Goal: Transaction & Acquisition: Purchase product/service

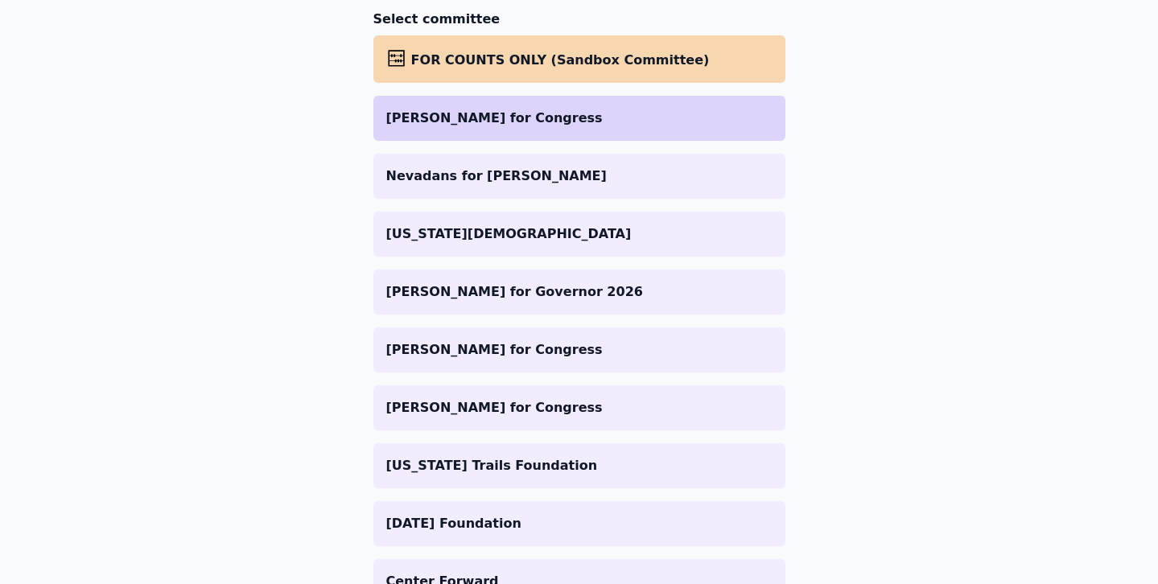
scroll to position [269, 0]
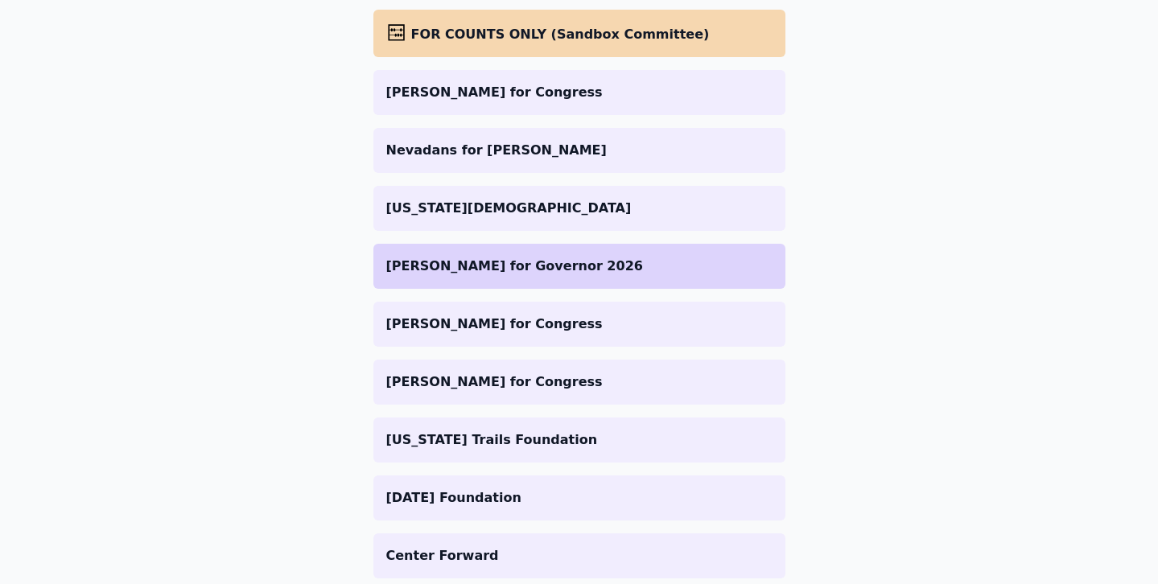
click at [480, 257] on p "[PERSON_NAME] for Governor 2026" at bounding box center [579, 266] width 386 height 19
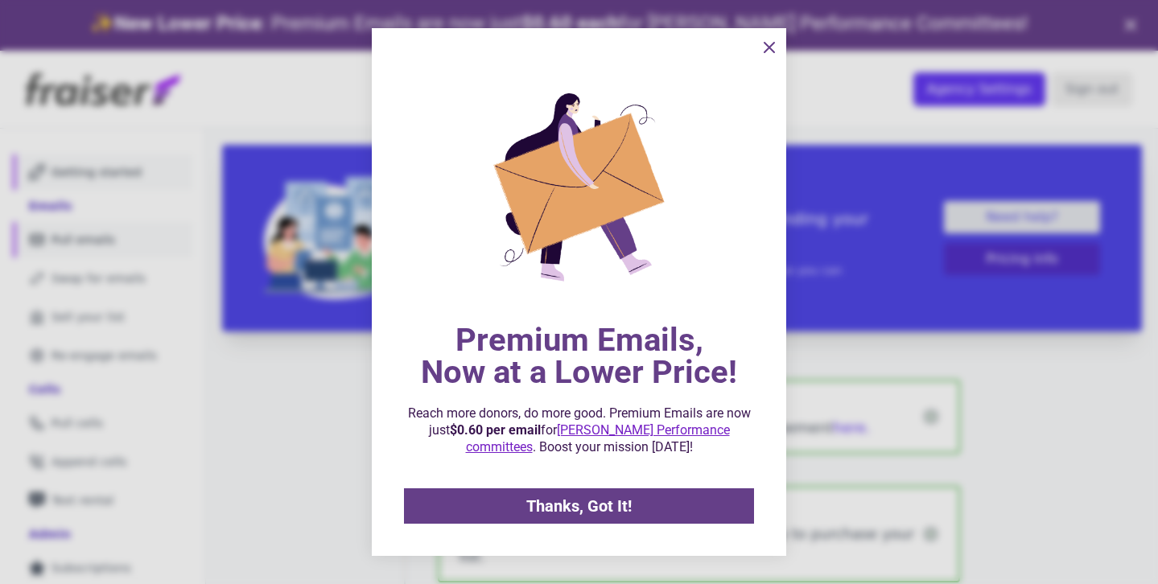
click at [68, 196] on div at bounding box center [579, 292] width 1158 height 584
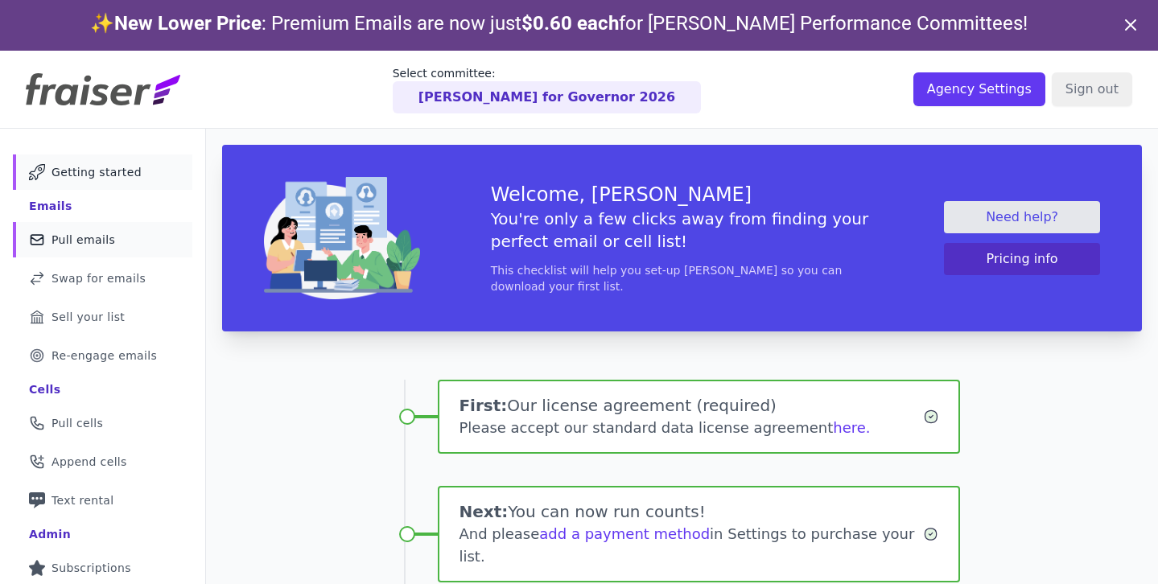
click at [130, 237] on link "Mail Icon Outline of a mail envelope Pull emails" at bounding box center [102, 239] width 179 height 35
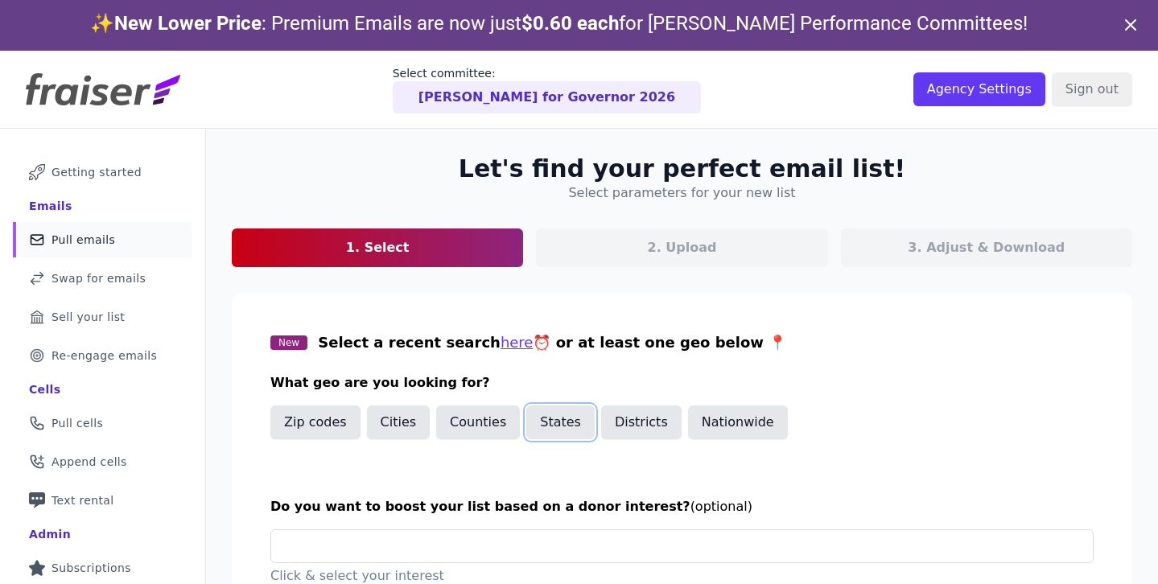
click at [569, 423] on button "States" at bounding box center [560, 422] width 68 height 34
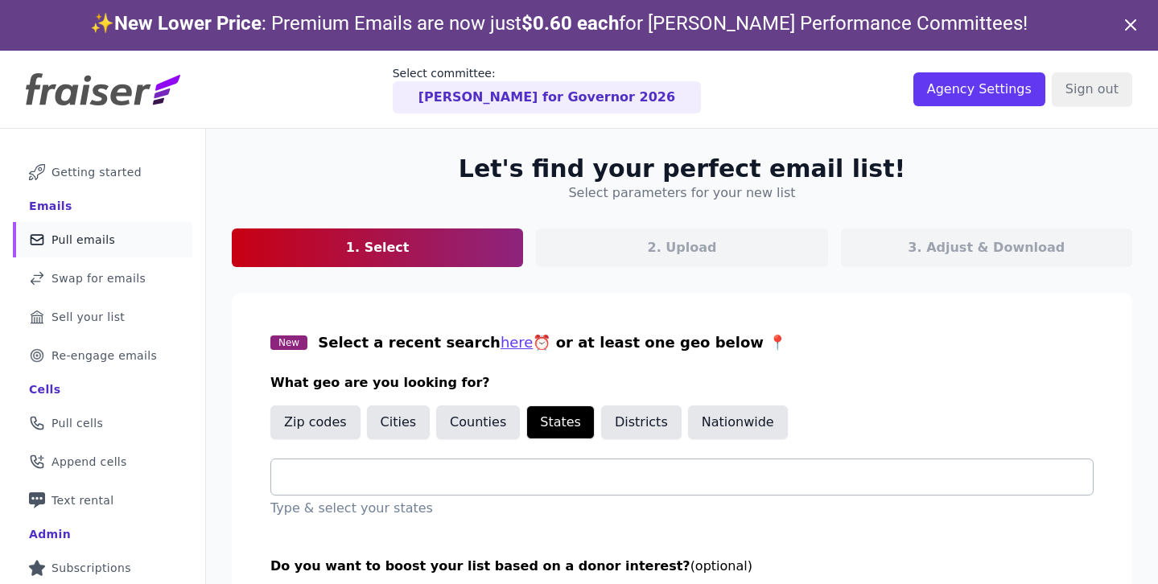
click at [375, 479] on input "text" at bounding box center [688, 476] width 808 height 19
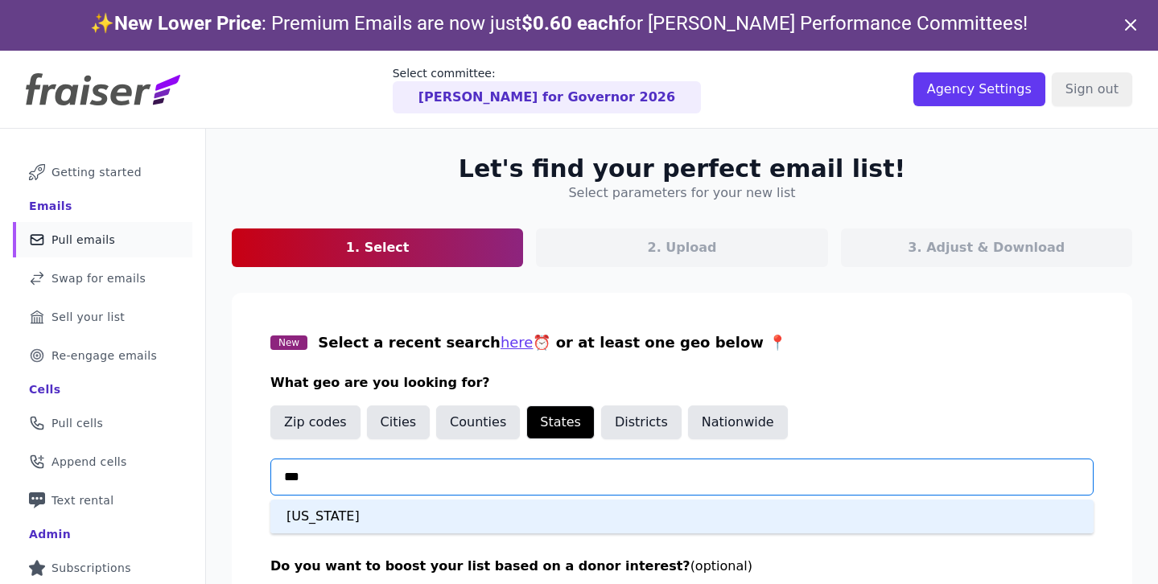
type input "****"
click at [389, 526] on div "California" at bounding box center [681, 517] width 823 height 34
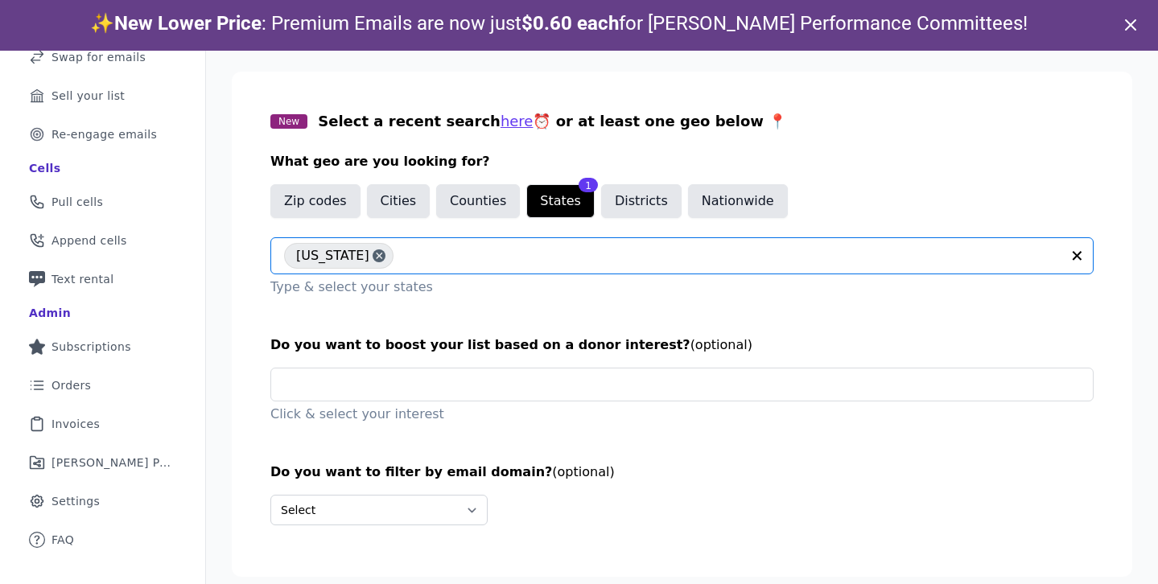
scroll to position [51, 0]
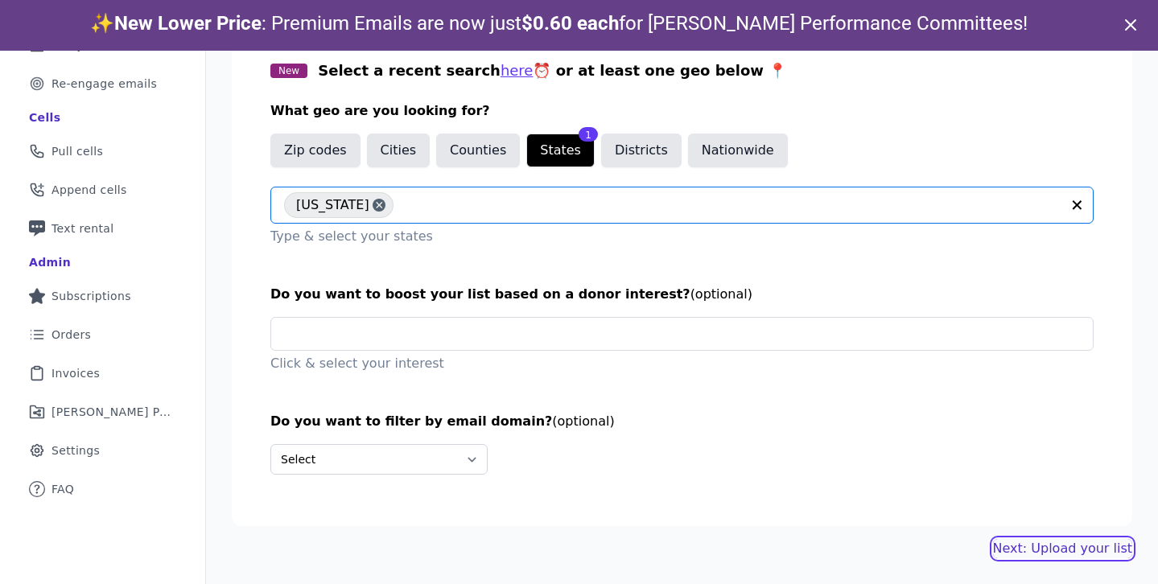
click at [1028, 548] on link "Next: Upload your list" at bounding box center [1062, 548] width 139 height 19
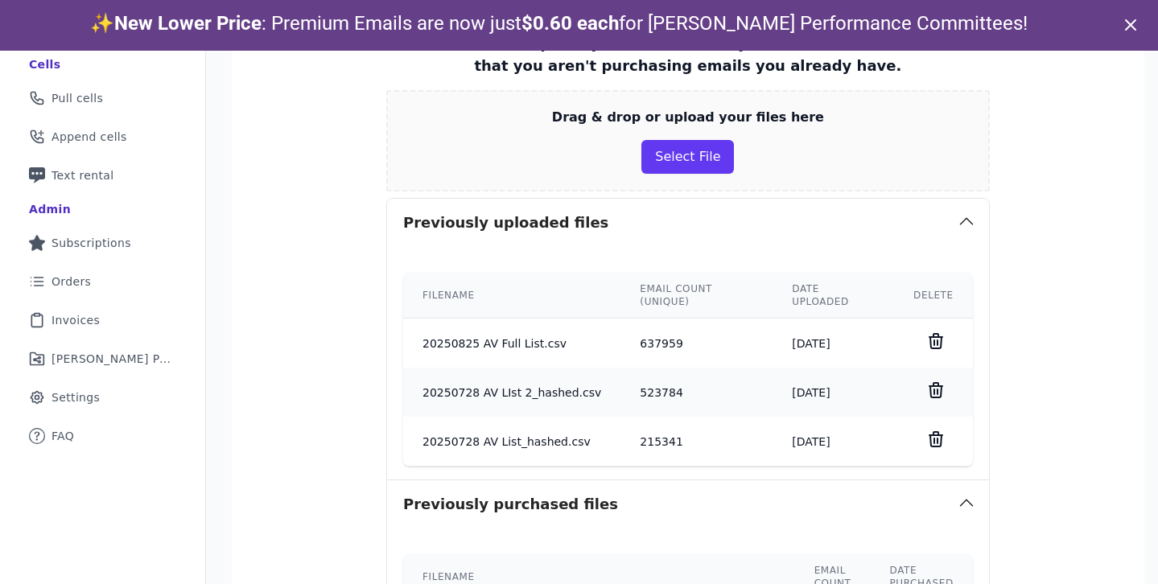
scroll to position [323, 0]
click at [682, 162] on button "Select File" at bounding box center [687, 159] width 93 height 34
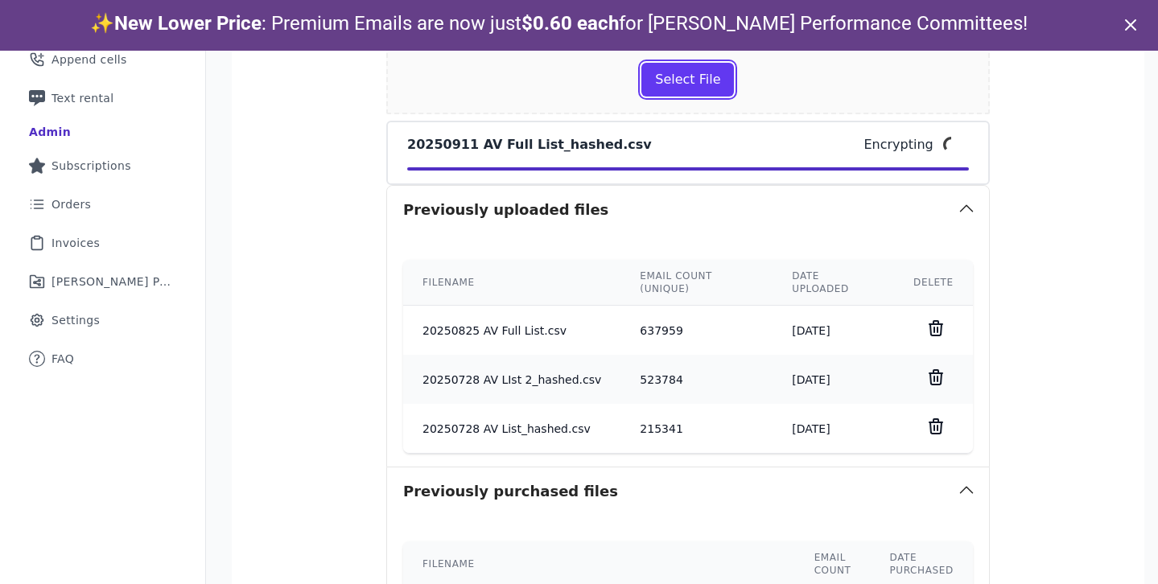
scroll to position [405, 0]
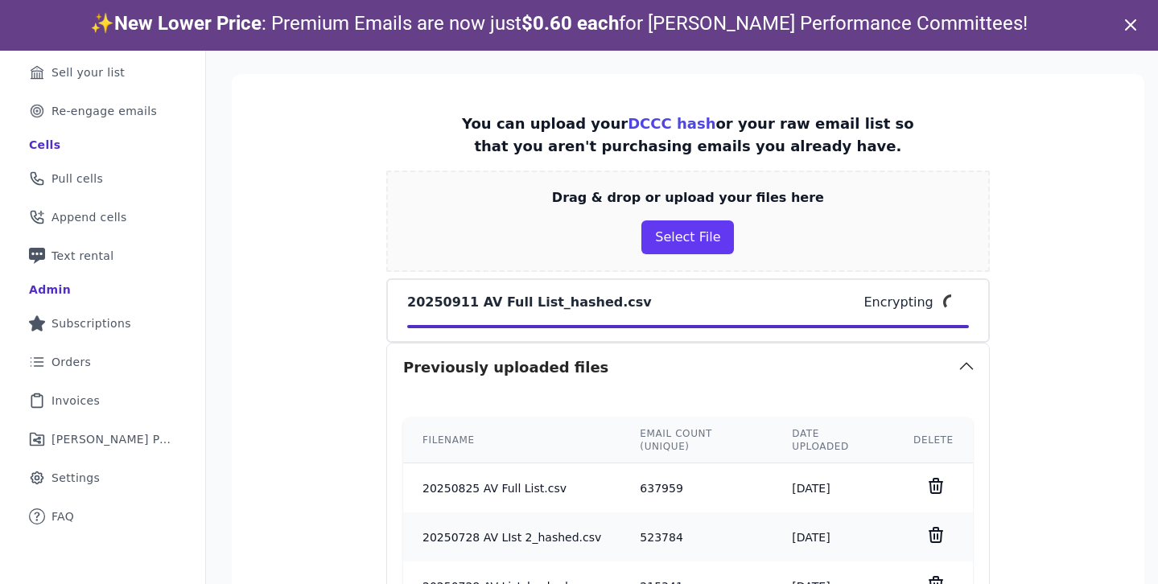
scroll to position [250, 0]
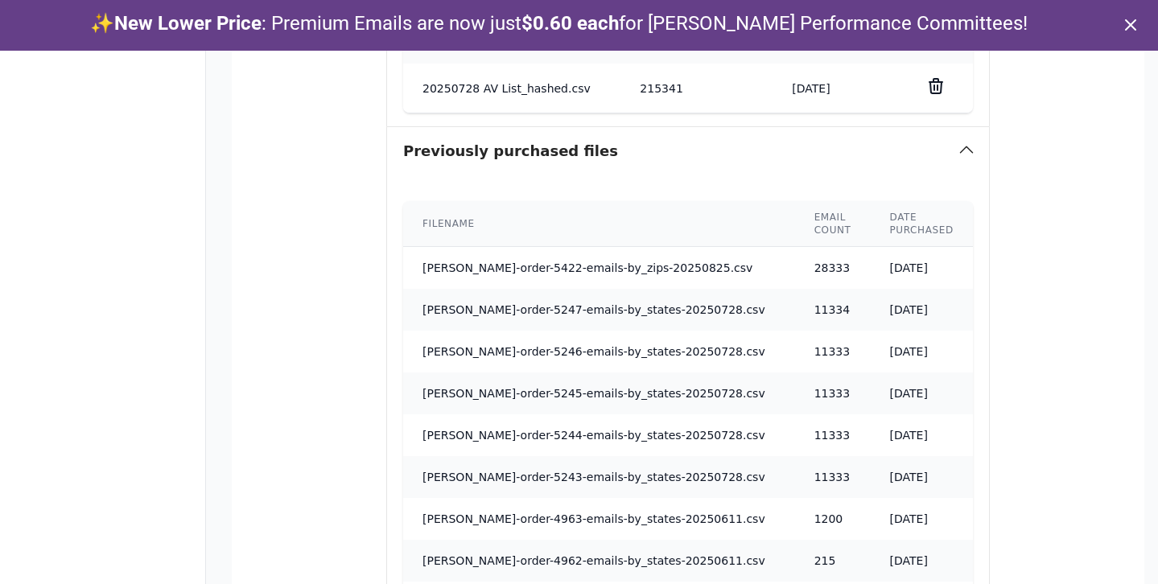
scroll to position [1225, 0]
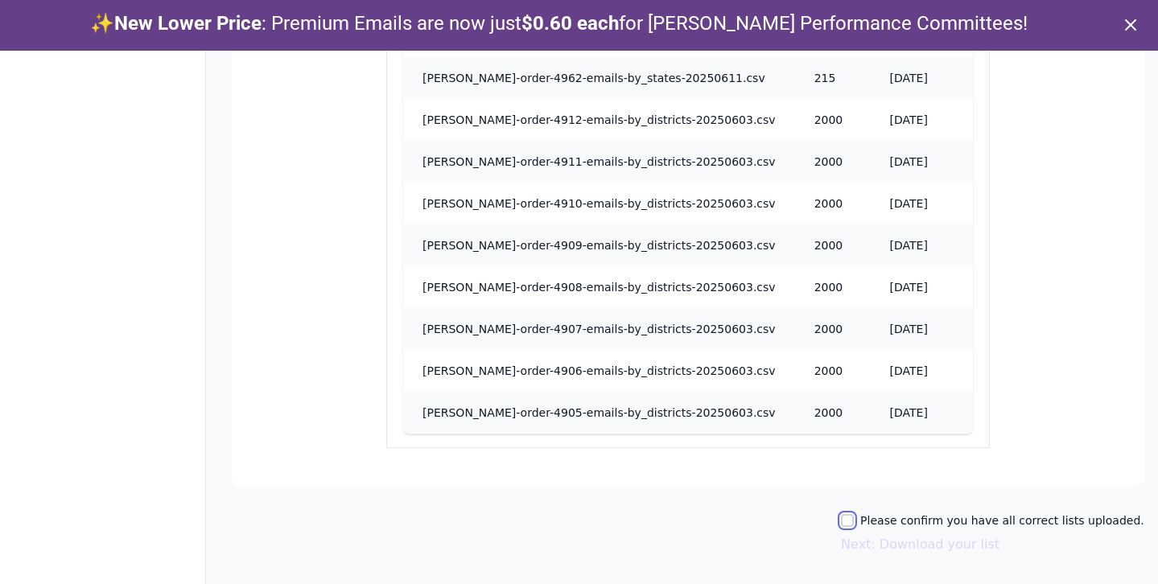
click at [854, 520] on input "Please confirm you have all correct lists uploaded." at bounding box center [847, 520] width 13 height 13
checkbox input "true"
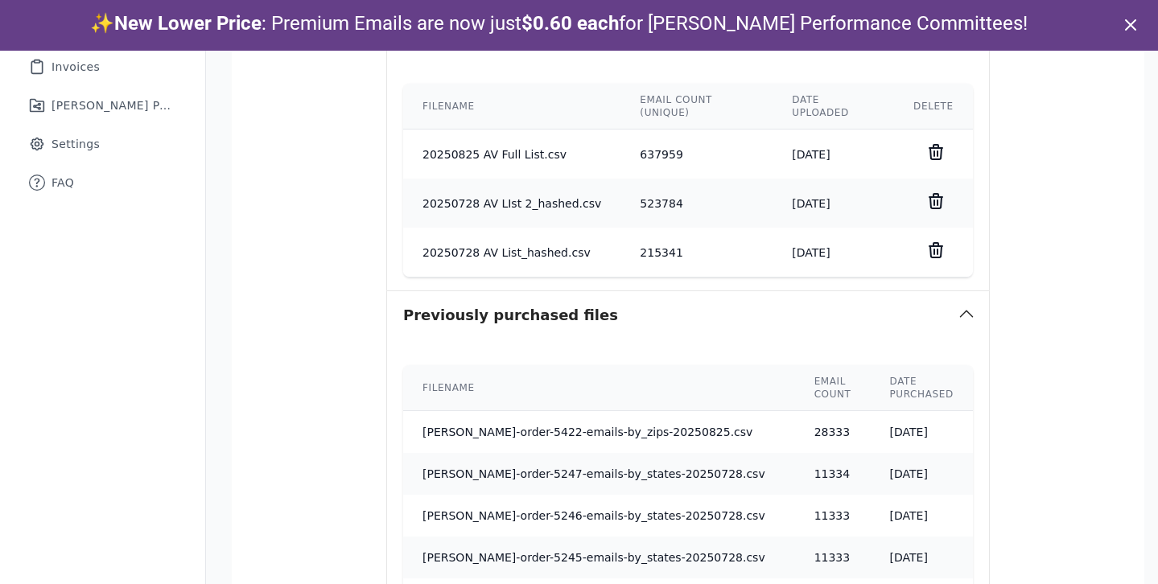
scroll to position [0, 0]
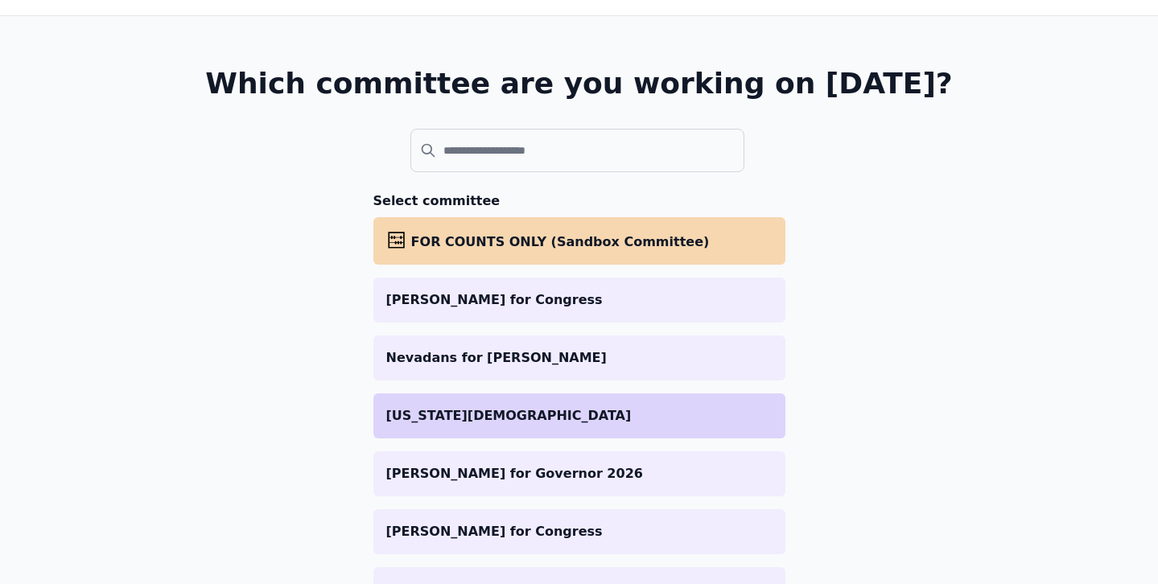
scroll to position [68, 0]
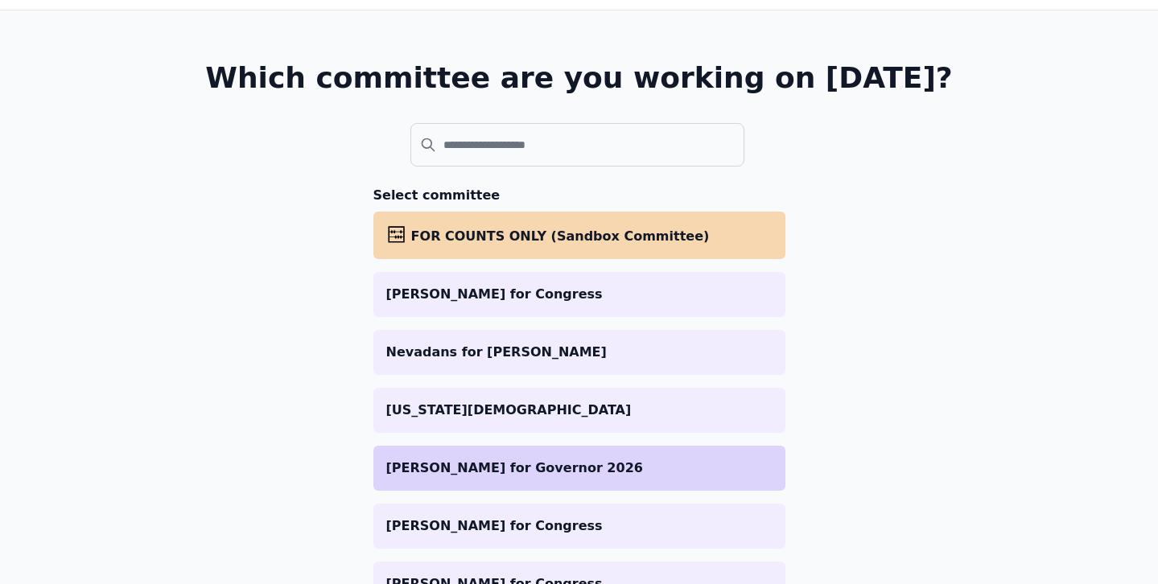
click at [494, 467] on p "[PERSON_NAME] for Governor 2026" at bounding box center [579, 468] width 386 height 19
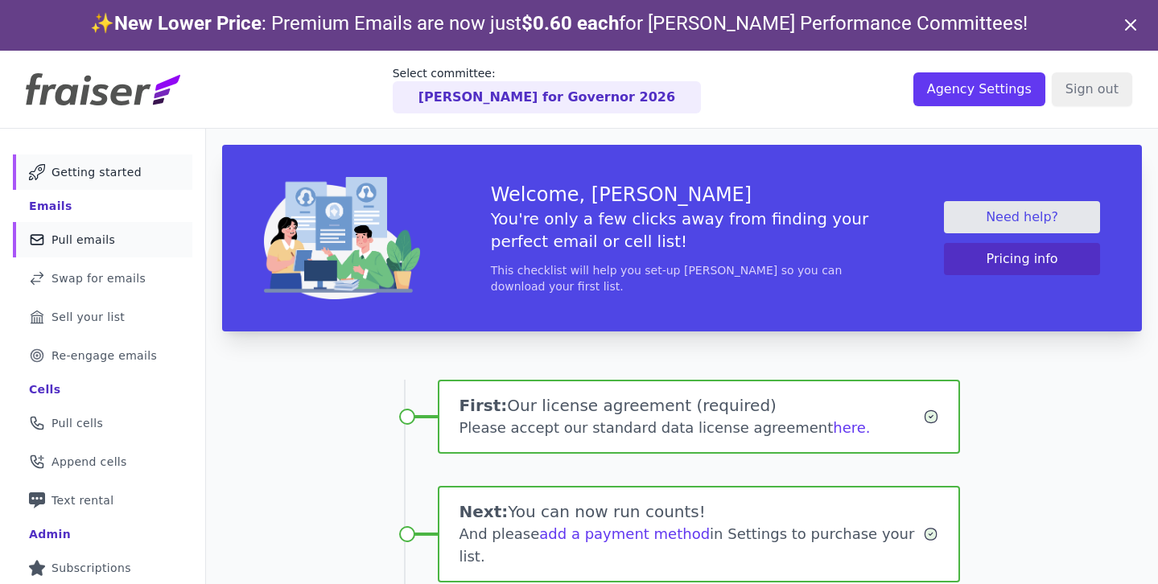
click at [76, 234] on span "Pull emails" at bounding box center [83, 240] width 64 height 16
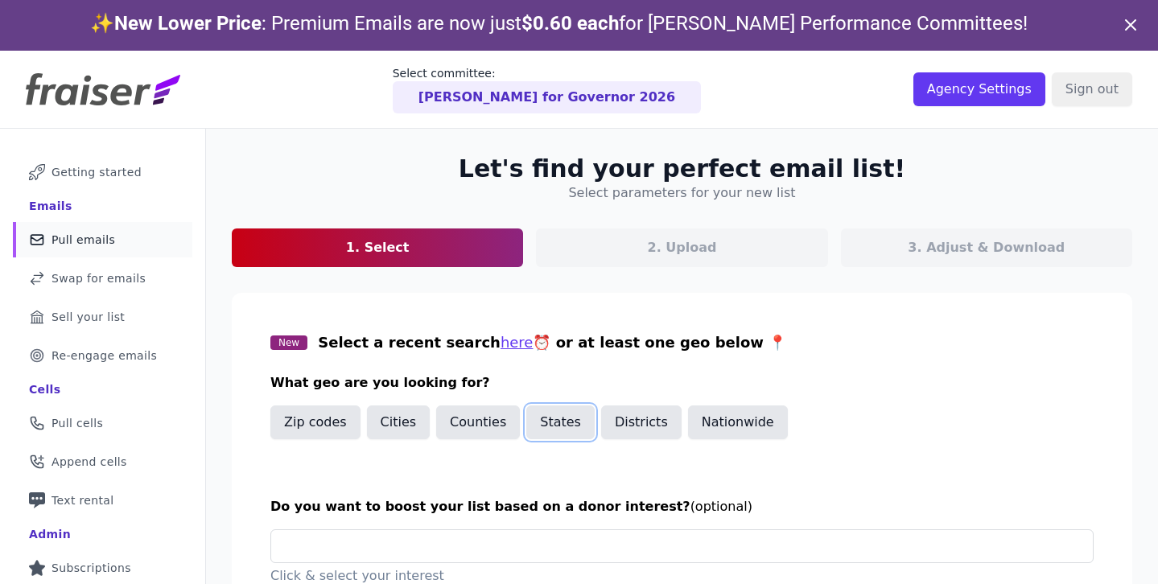
click at [545, 421] on button "States" at bounding box center [560, 422] width 68 height 34
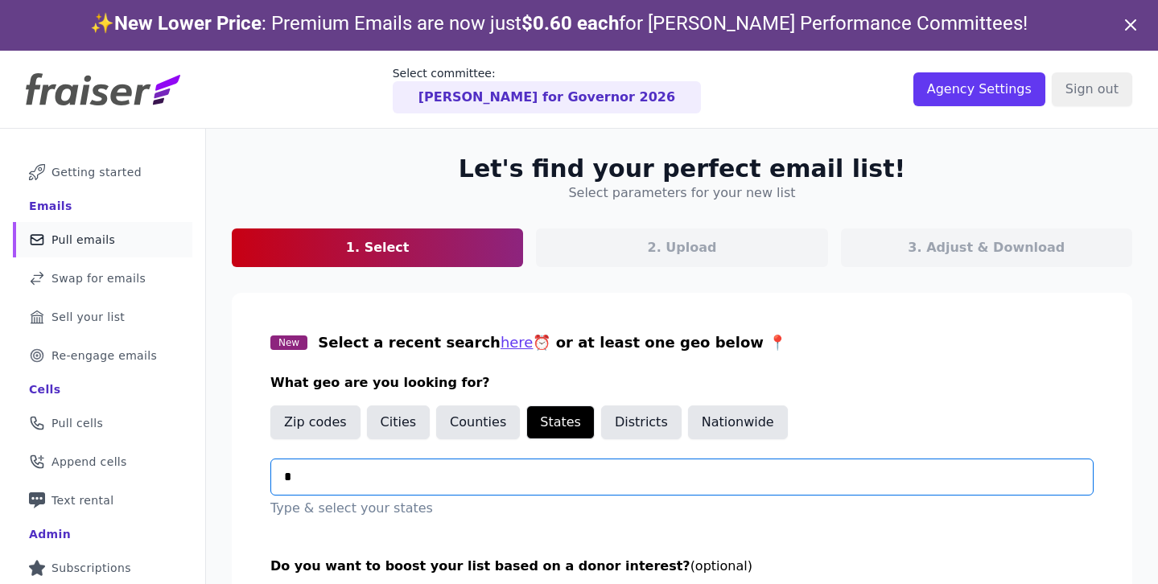
click at [426, 477] on input "*" at bounding box center [688, 476] width 808 height 19
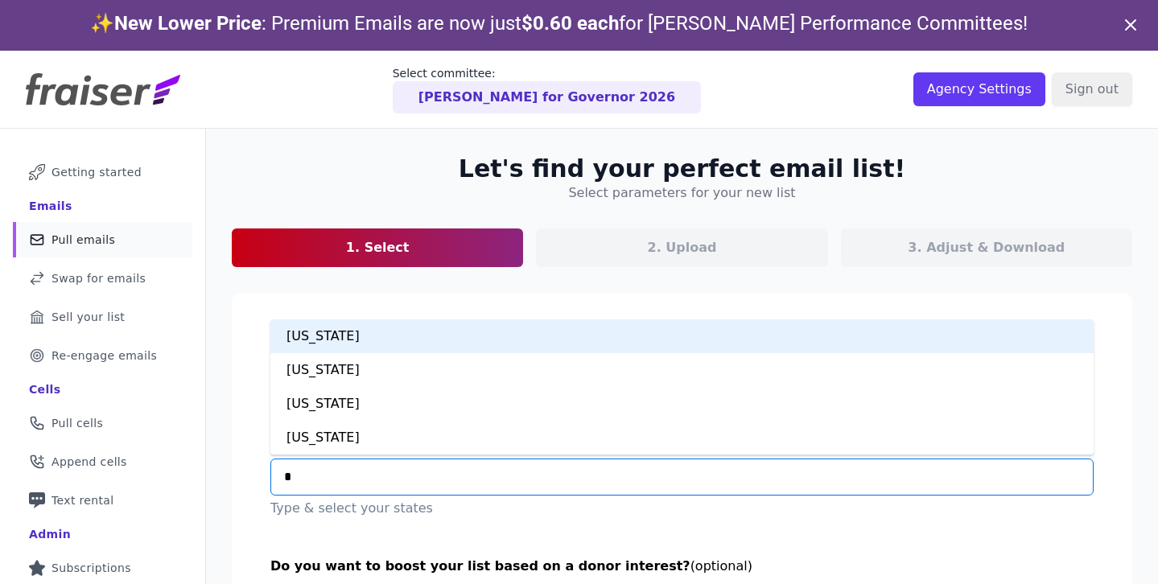
type input "**"
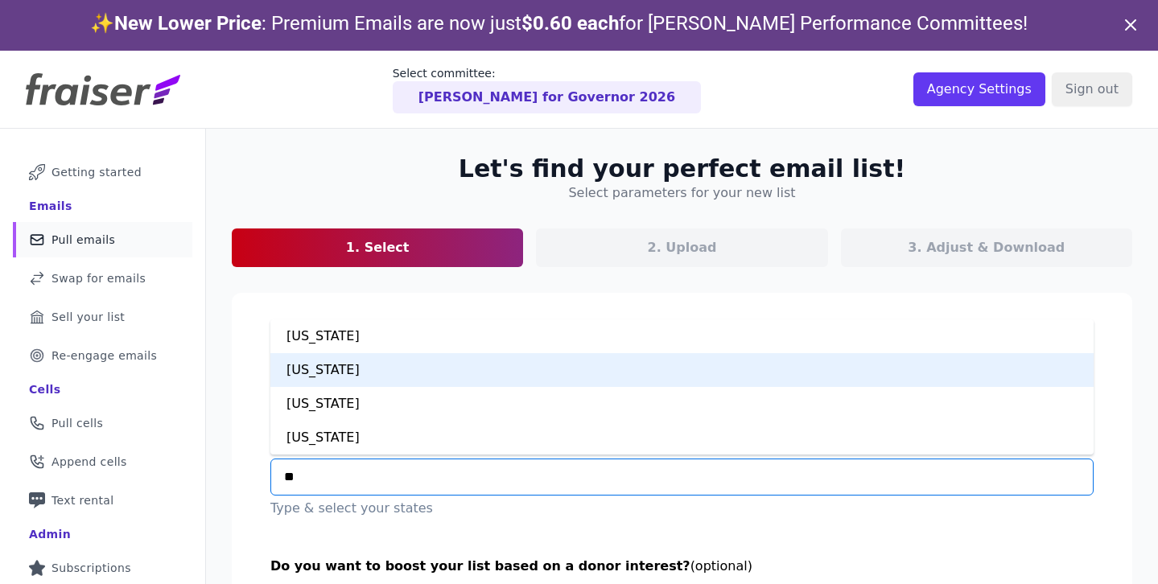
click at [376, 370] on div "California" at bounding box center [681, 370] width 823 height 34
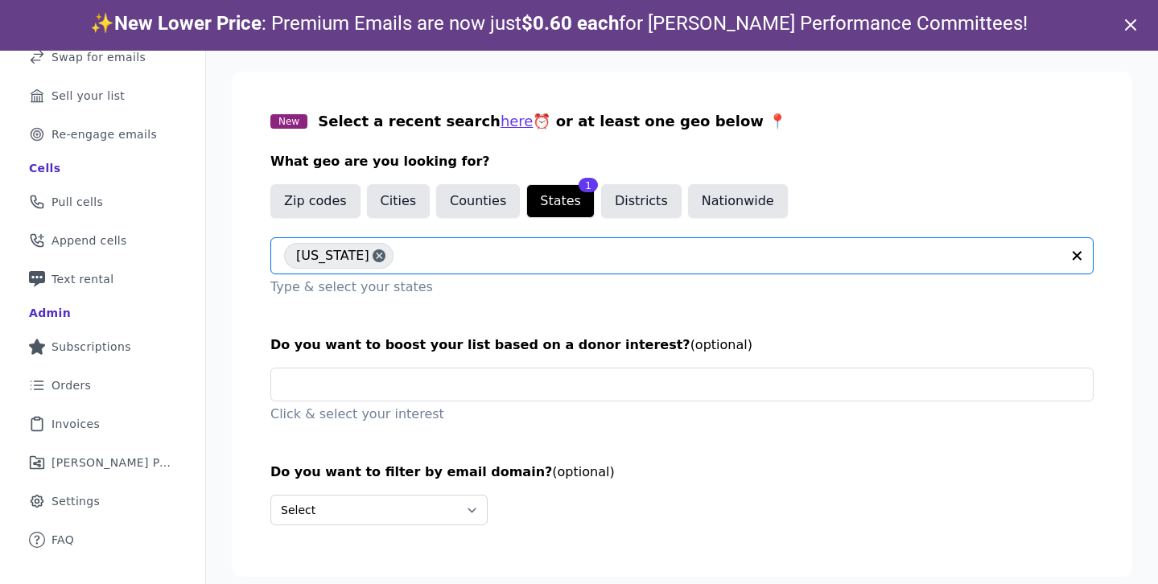
scroll to position [51, 0]
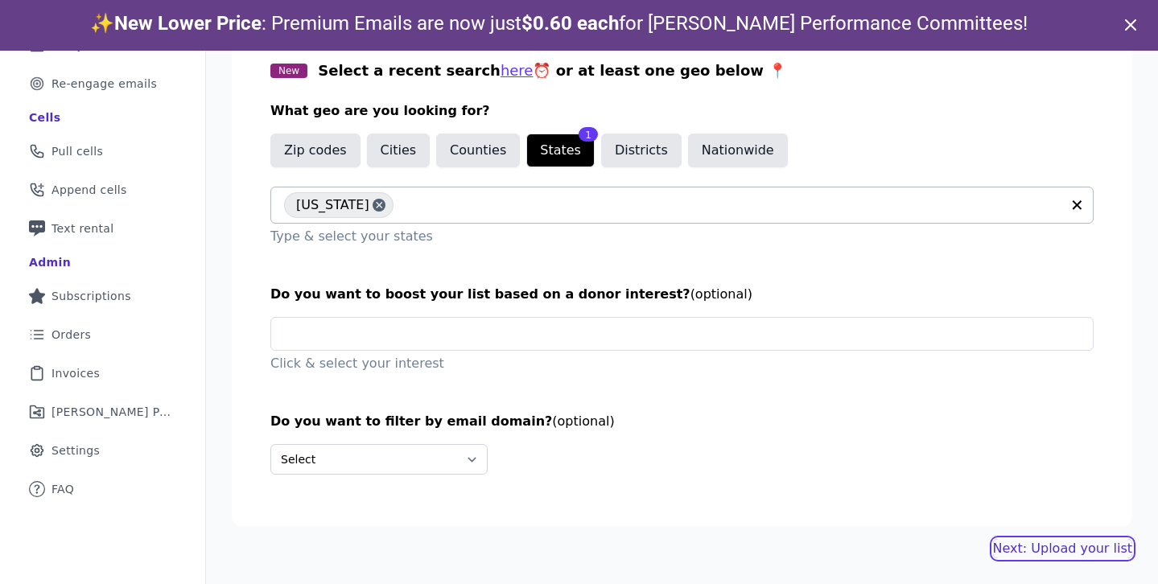
click at [1054, 548] on link "Next: Upload your list" at bounding box center [1062, 548] width 139 height 19
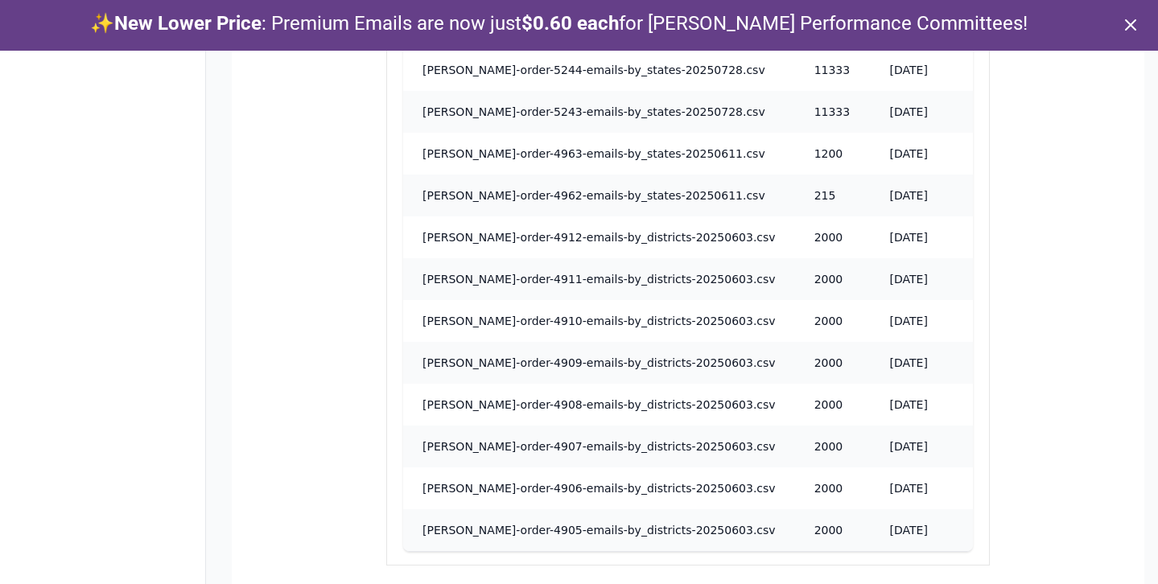
scroll to position [1210, 0]
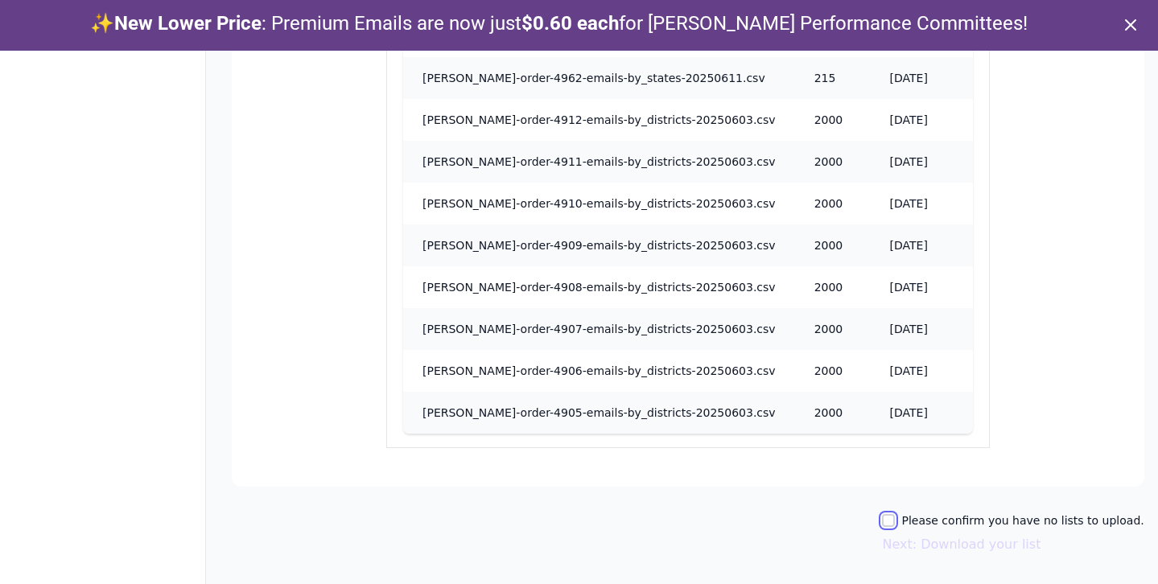
click at [895, 519] on input "Please confirm you have no lists to upload." at bounding box center [888, 520] width 13 height 13
checkbox input "true"
click at [914, 542] on button "Next: Download your list" at bounding box center [961, 544] width 158 height 19
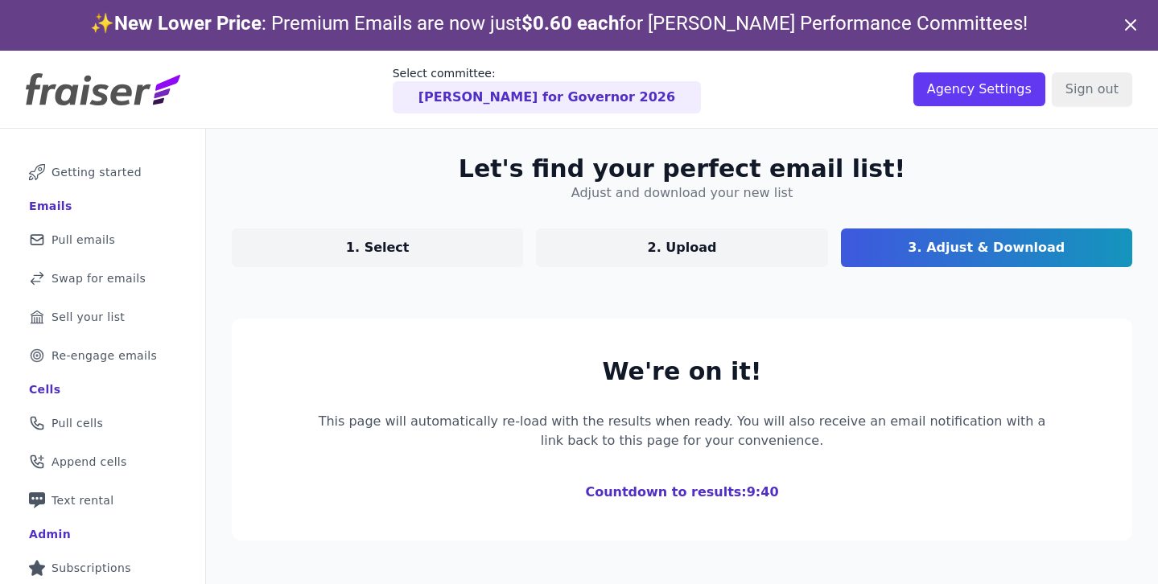
click at [1129, 23] on icon at bounding box center [1130, 24] width 19 height 19
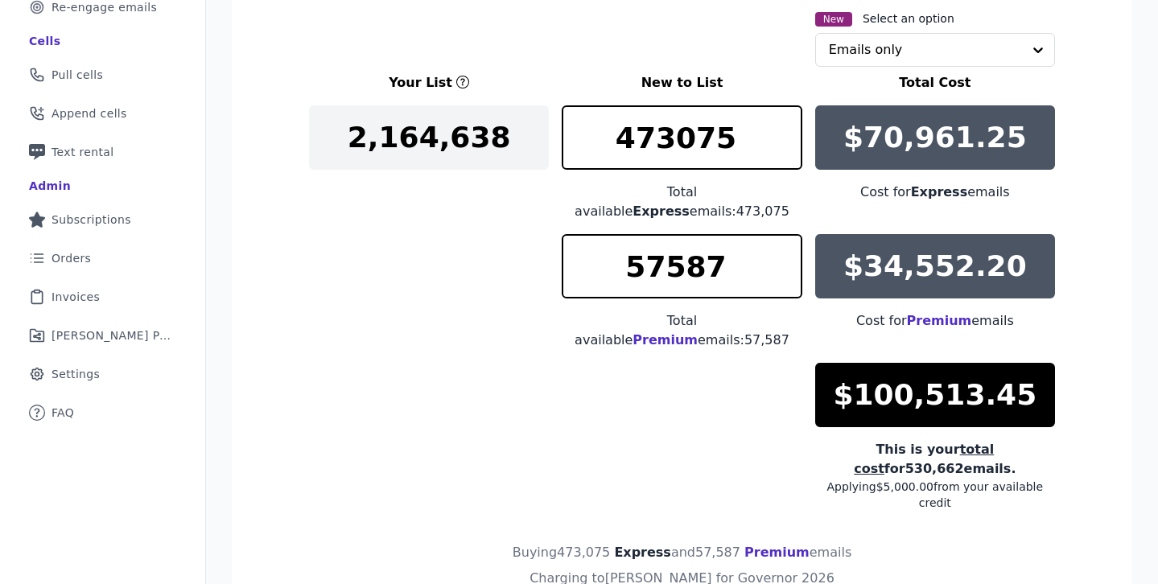
scroll to position [312, 0]
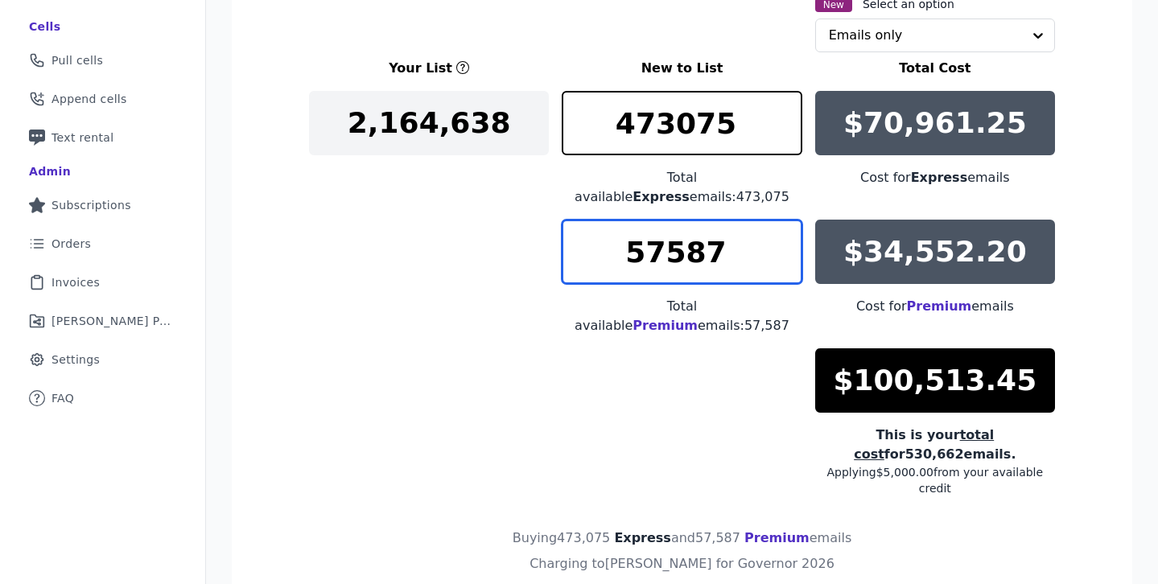
drag, startPoint x: 730, startPoint y: 242, endPoint x: 550, endPoint y: 224, distance: 181.1
click at [561, 227] on div "Your List New to List Total Cost 2,164,638 473075 Total available Express email…" at bounding box center [682, 278] width 746 height 438
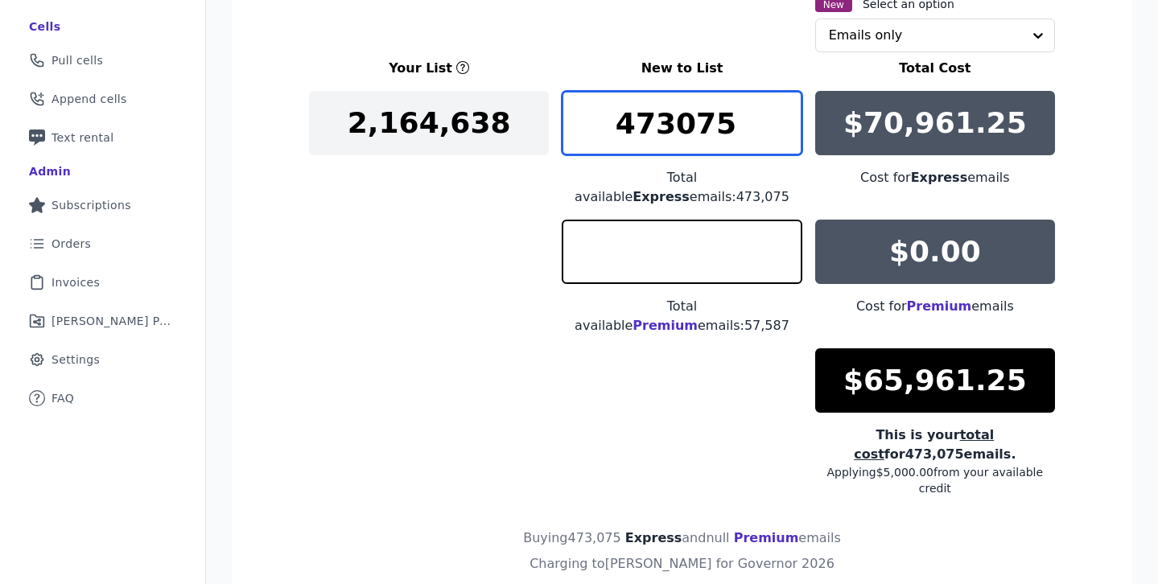
type input "0"
drag, startPoint x: 731, startPoint y: 131, endPoint x: 543, endPoint y: 119, distance: 188.6
click at [549, 120] on div "Your List New to List Total Cost 2,164,638 473075 Total available Express email…" at bounding box center [682, 278] width 746 height 438
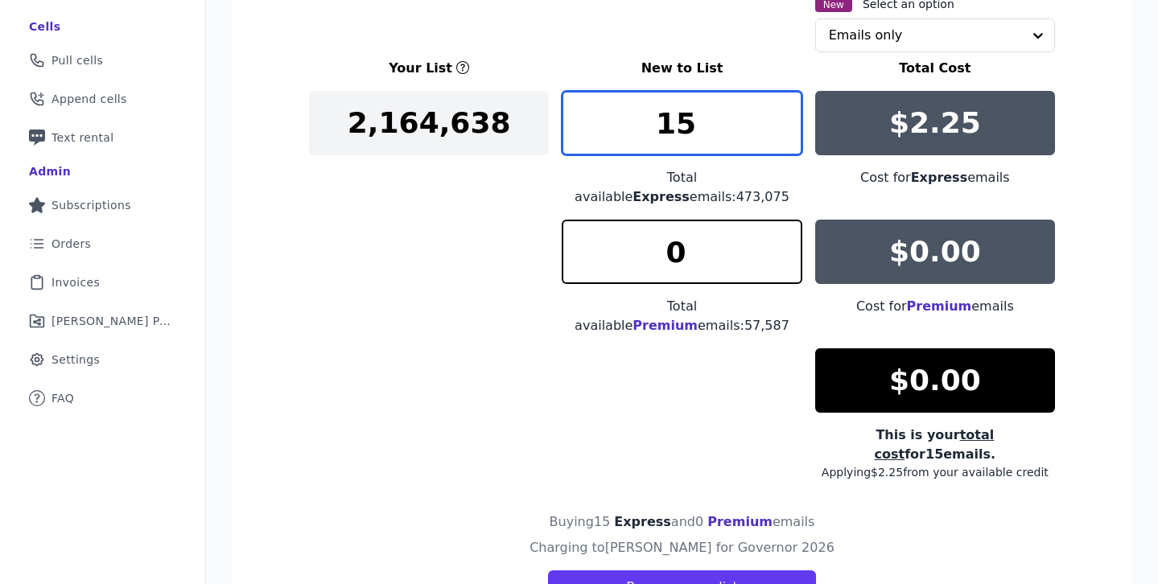
type input "1"
type input "2"
type input "4"
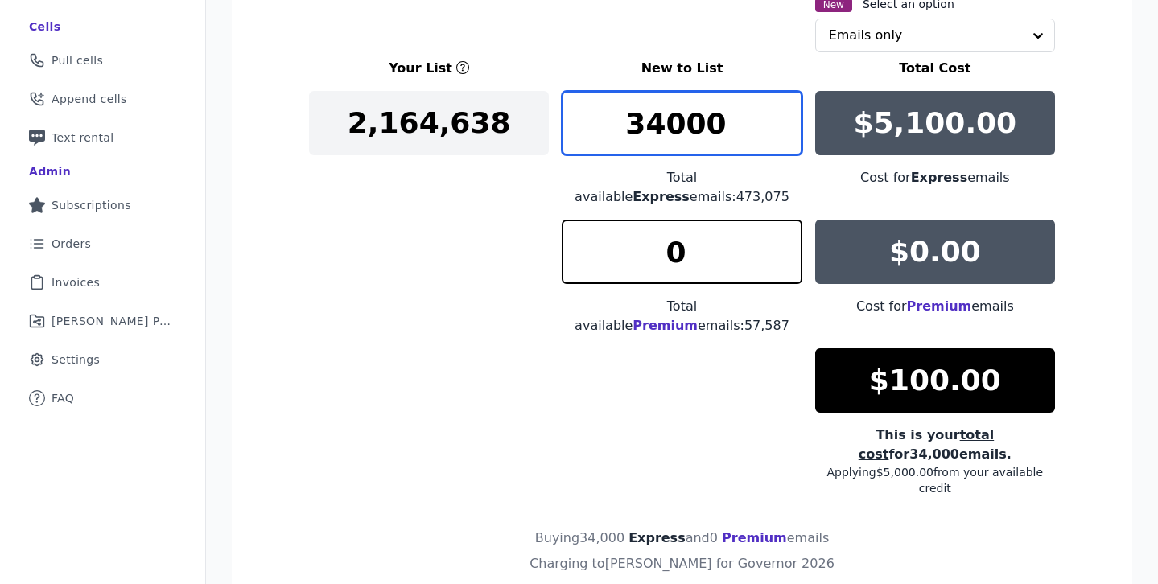
click at [671, 127] on input "34000" at bounding box center [682, 123] width 240 height 64
click at [719, 121] on input "33000" at bounding box center [682, 123] width 240 height 64
type input "33333"
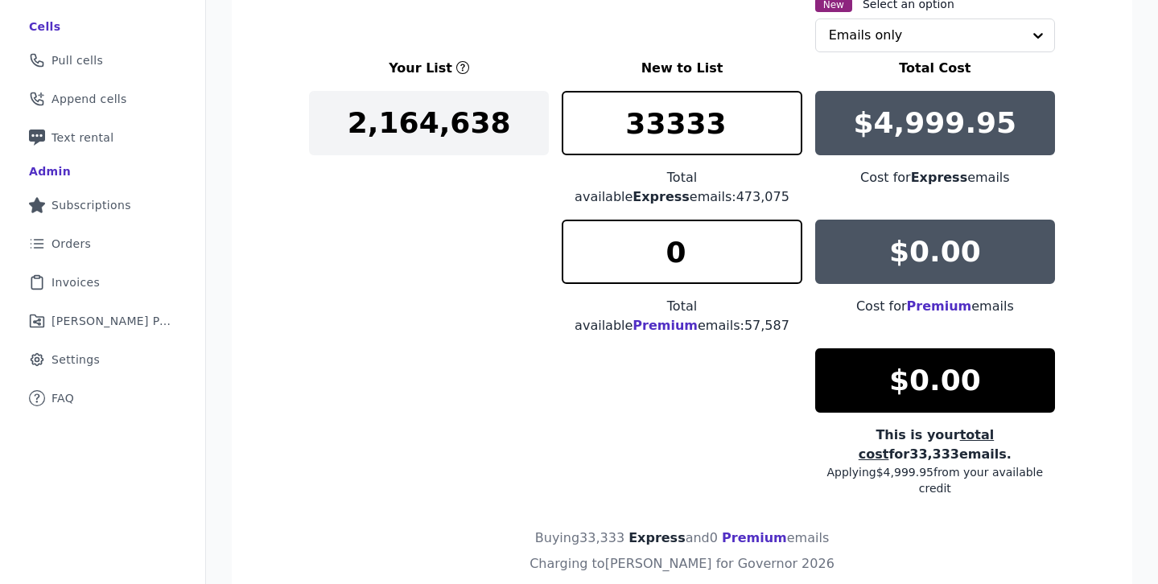
click at [639, 359] on div "Your List New to List Total Cost 2,164,638 33333 Total available Express emails…" at bounding box center [682, 278] width 746 height 438
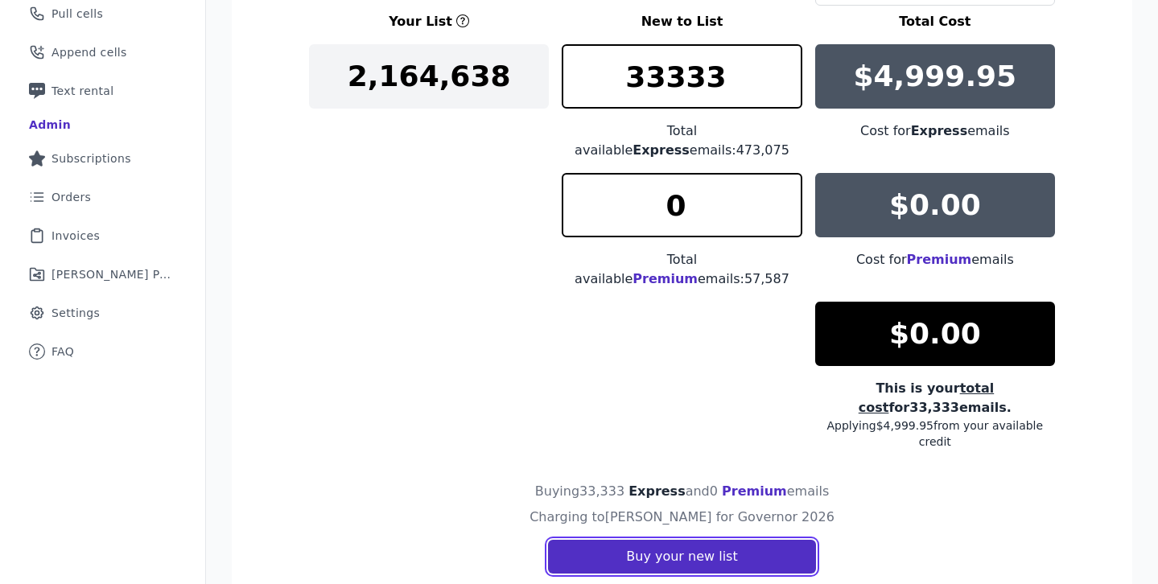
click at [669, 540] on button "Buy your new list" at bounding box center [681, 557] width 267 height 34
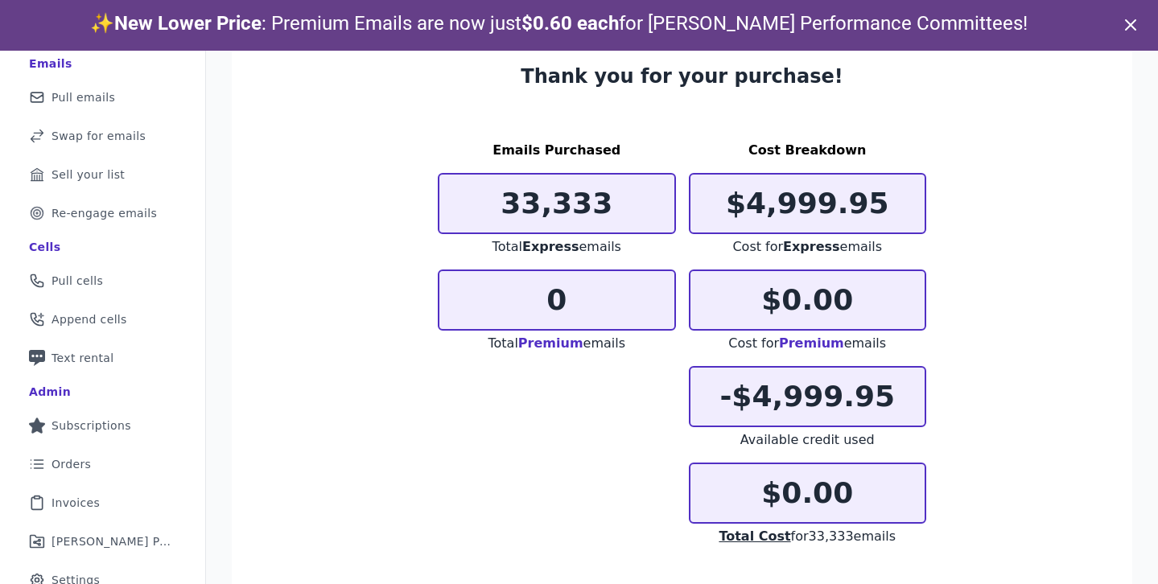
scroll to position [253, 0]
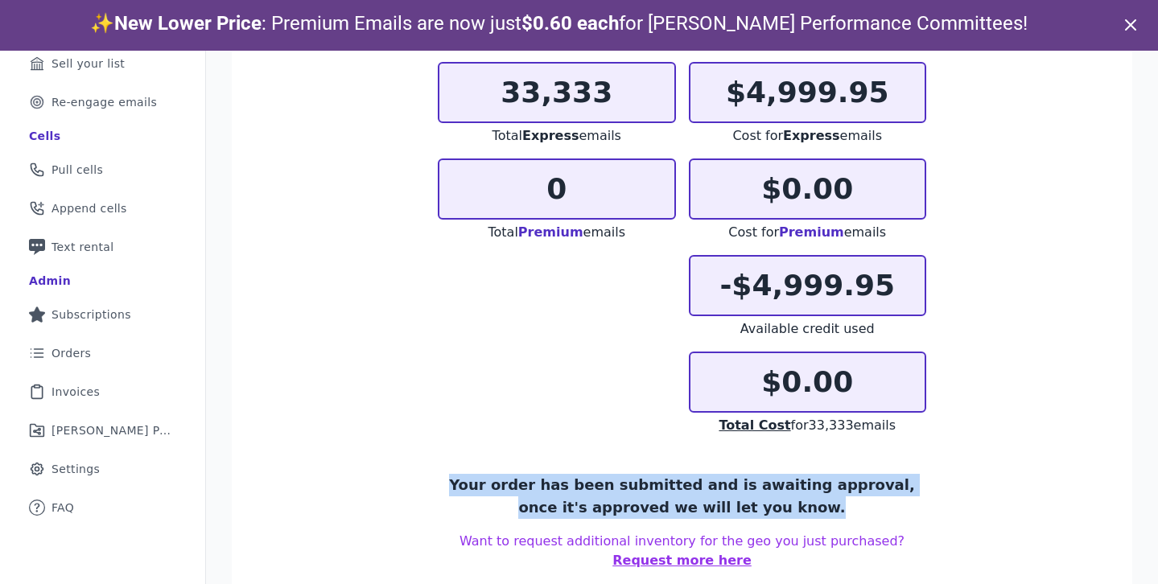
drag, startPoint x: 805, startPoint y: 507, endPoint x: 455, endPoint y: 467, distance: 353.0
click at [455, 467] on div "Your order has been submitted and is awaiting approval, once it's approved we w…" at bounding box center [682, 490] width 488 height 58
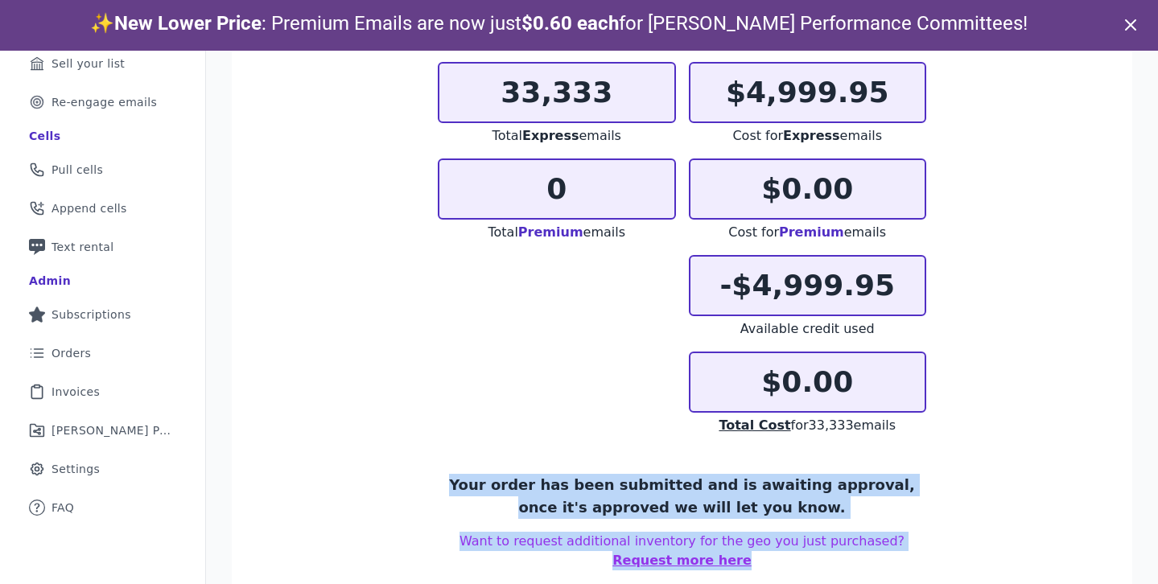
drag, startPoint x: 455, startPoint y: 467, endPoint x: 957, endPoint y: 565, distance: 511.5
click at [957, 565] on section "Thank you for your purchase! Emails Purchased 33,333 Total Express emails 0 Tot…" at bounding box center [682, 261] width 900 height 695
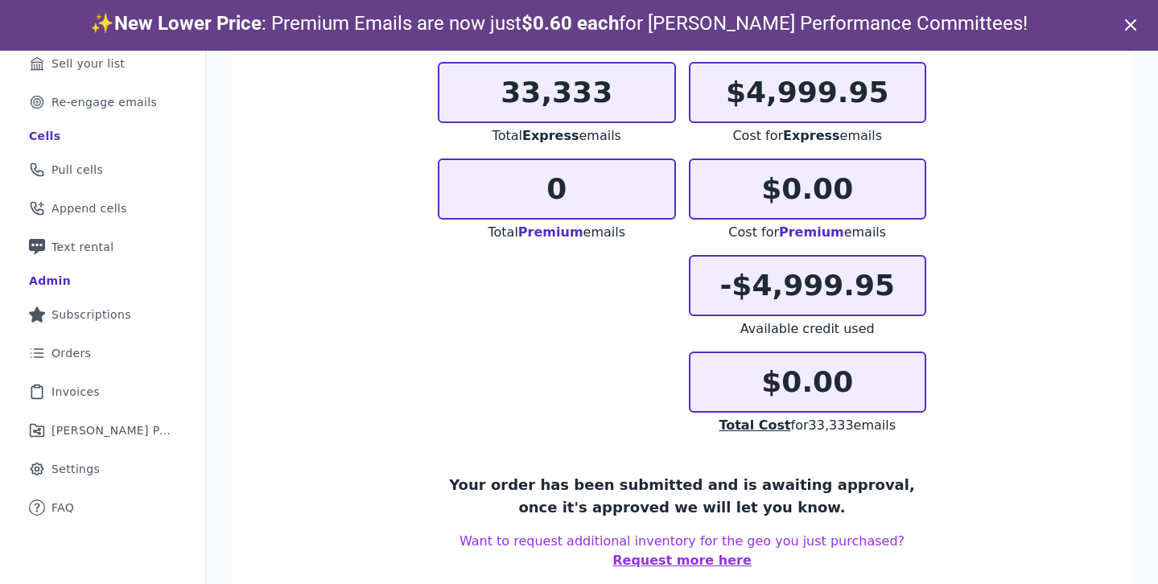
click at [957, 565] on section "Thank you for your purchase! Emails Purchased 33,333 Total Express emails 0 Tot…" at bounding box center [682, 261] width 900 height 695
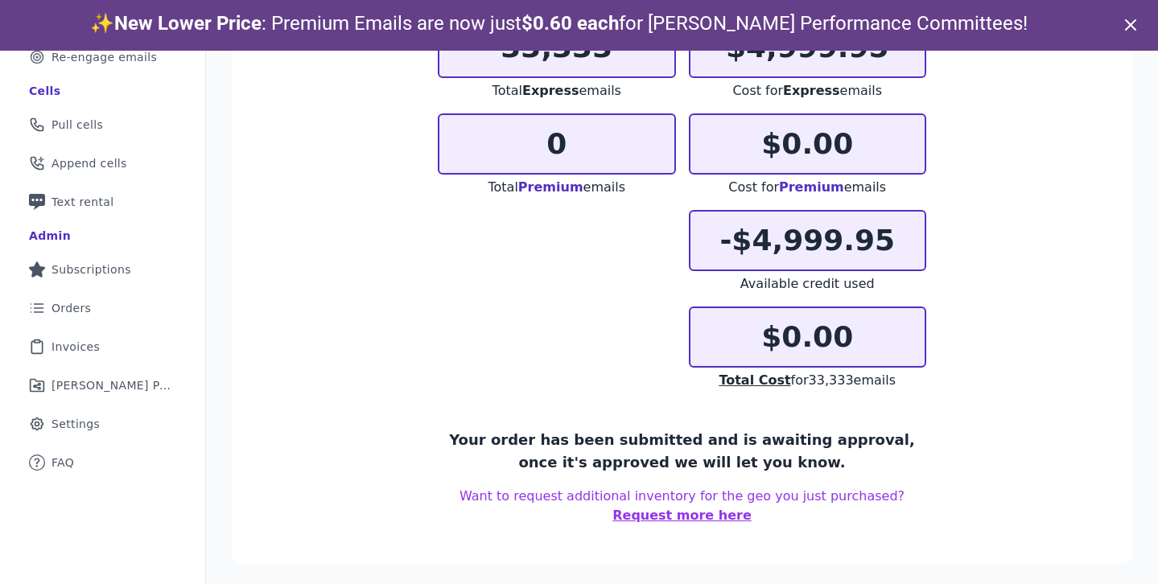
scroll to position [51, 0]
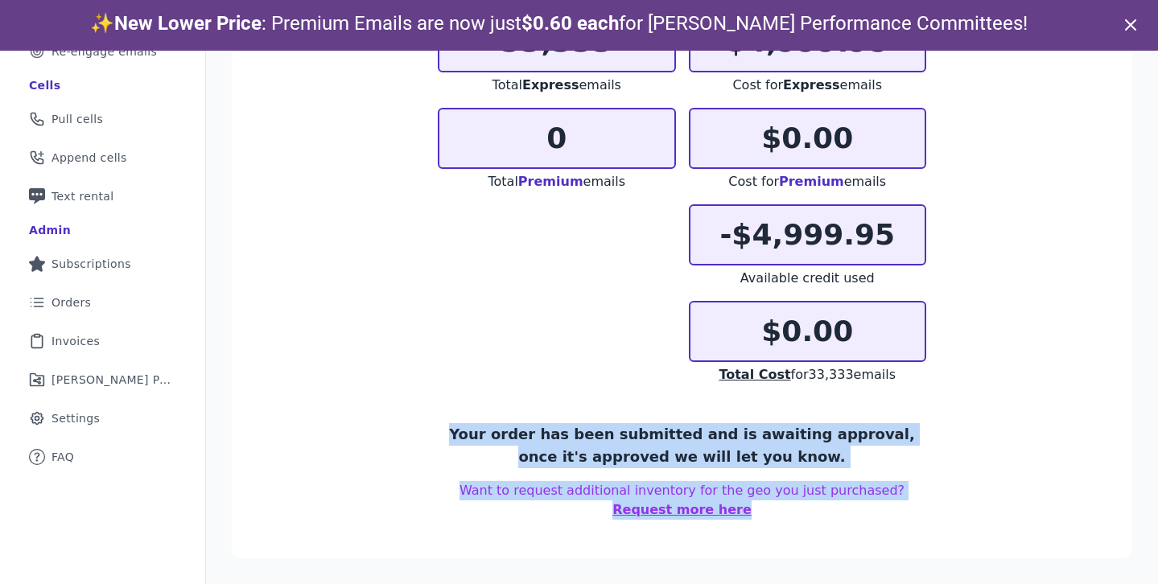
drag, startPoint x: 779, startPoint y: 503, endPoint x: 432, endPoint y: 413, distance: 358.2
click at [434, 415] on section "Thank you for your purchase! Emails Purchased 33,333 Total Express emails 0 Tot…" at bounding box center [682, 210] width 900 height 695
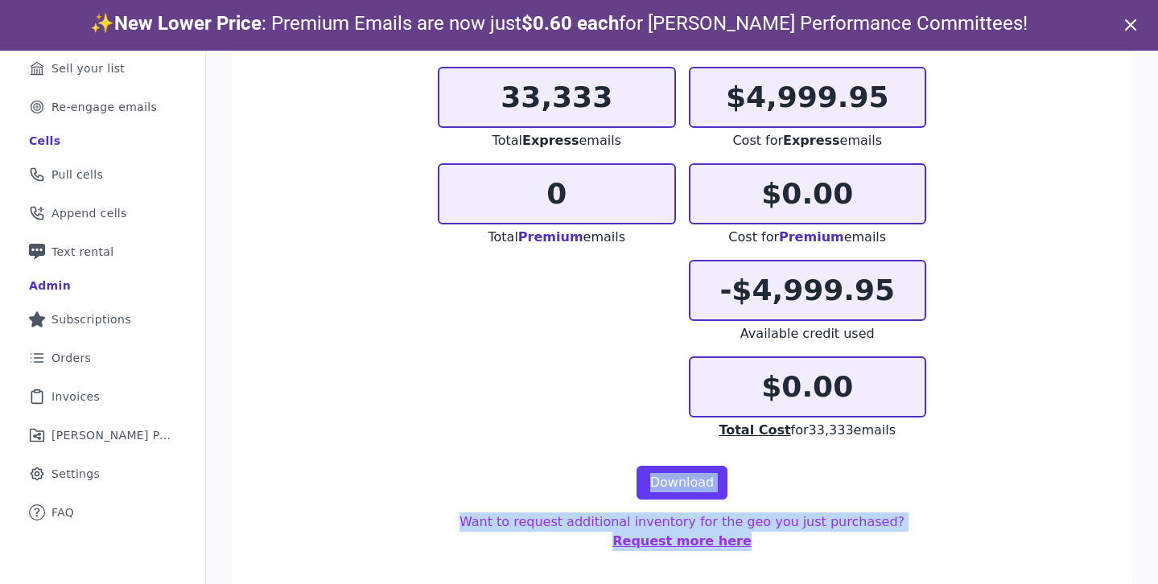
scroll to position [14, 0]
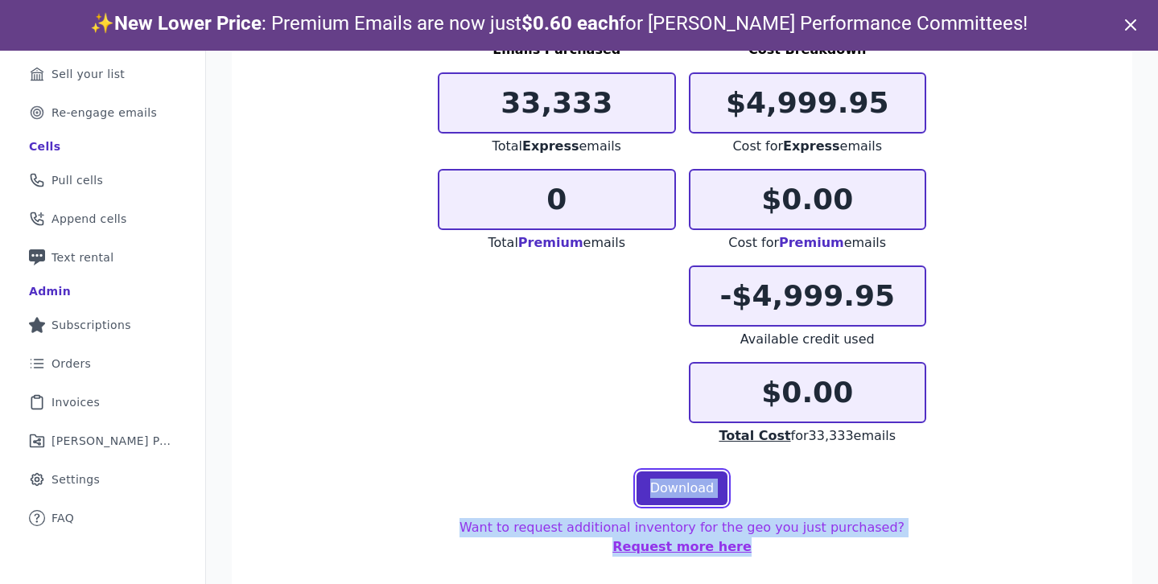
click at [680, 494] on link "Download" at bounding box center [682, 488] width 92 height 34
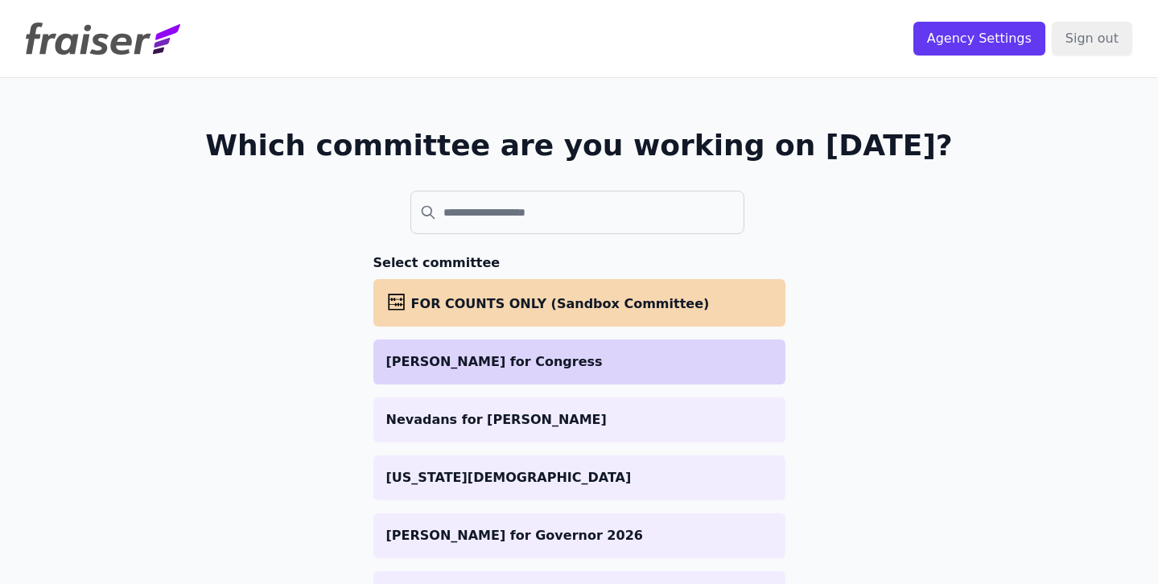
click at [438, 354] on p "Gallant for Congress" at bounding box center [579, 361] width 386 height 19
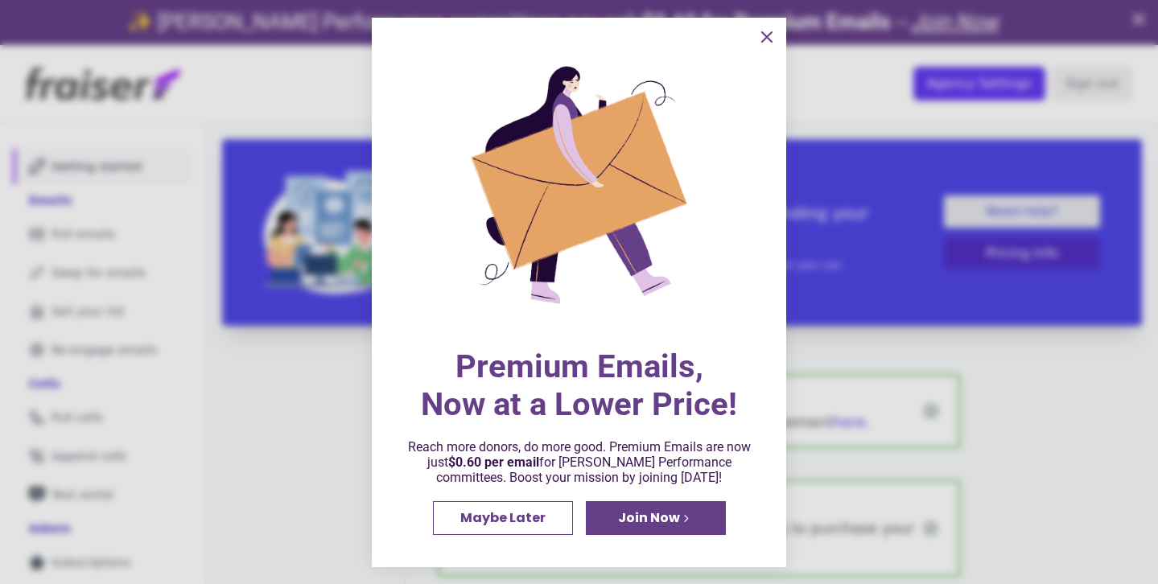
click at [771, 36] on icon "information" at bounding box center [766, 36] width 19 height 19
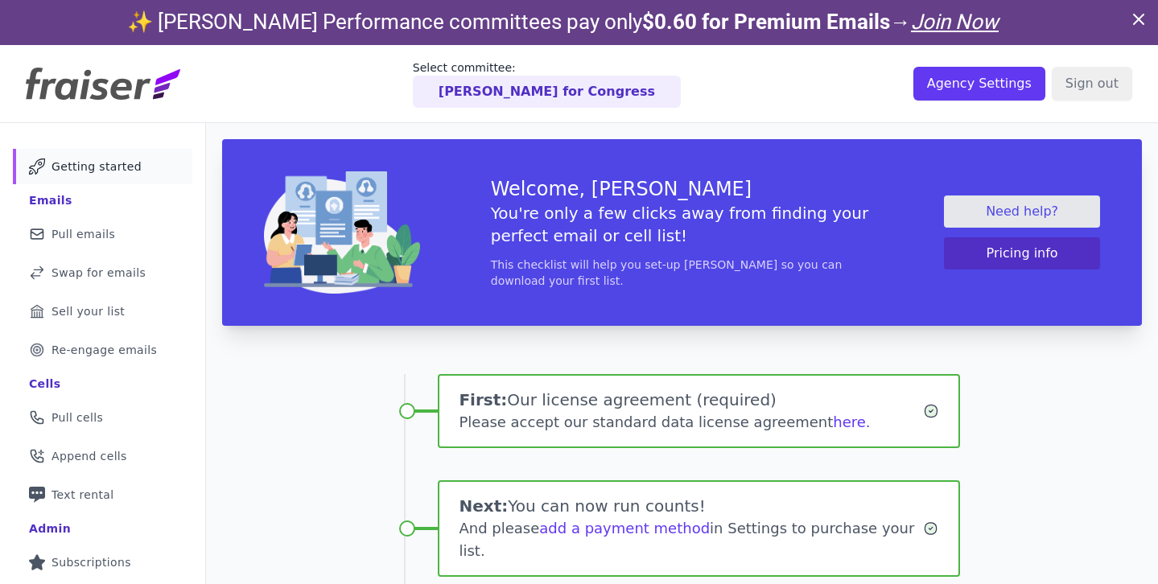
click at [1142, 18] on icon at bounding box center [1138, 19] width 19 height 19
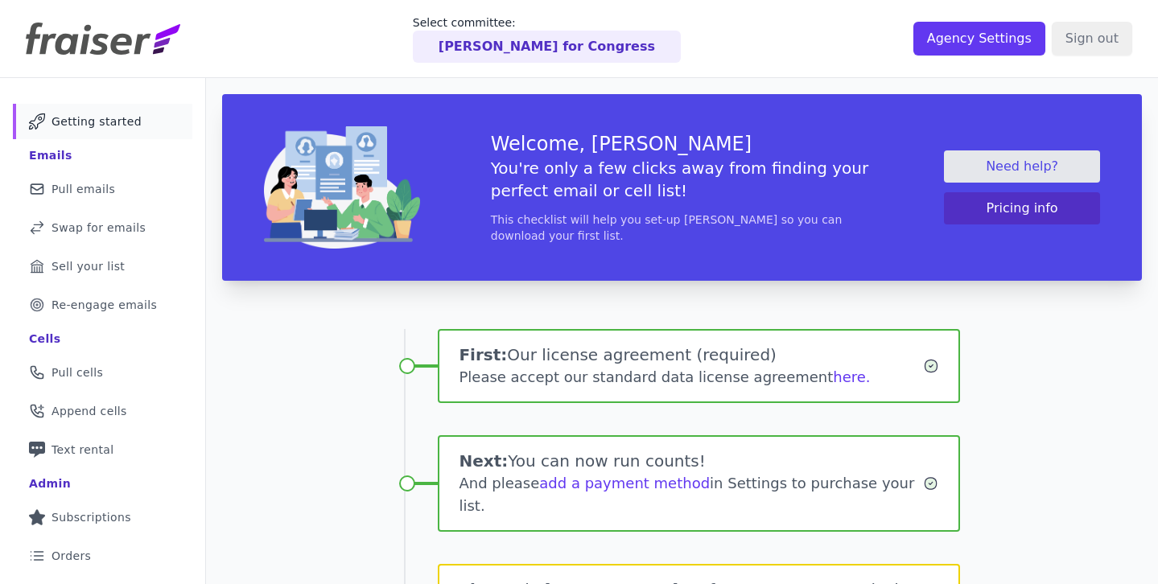
click at [556, 53] on p "Gallant for Congress" at bounding box center [546, 46] width 216 height 19
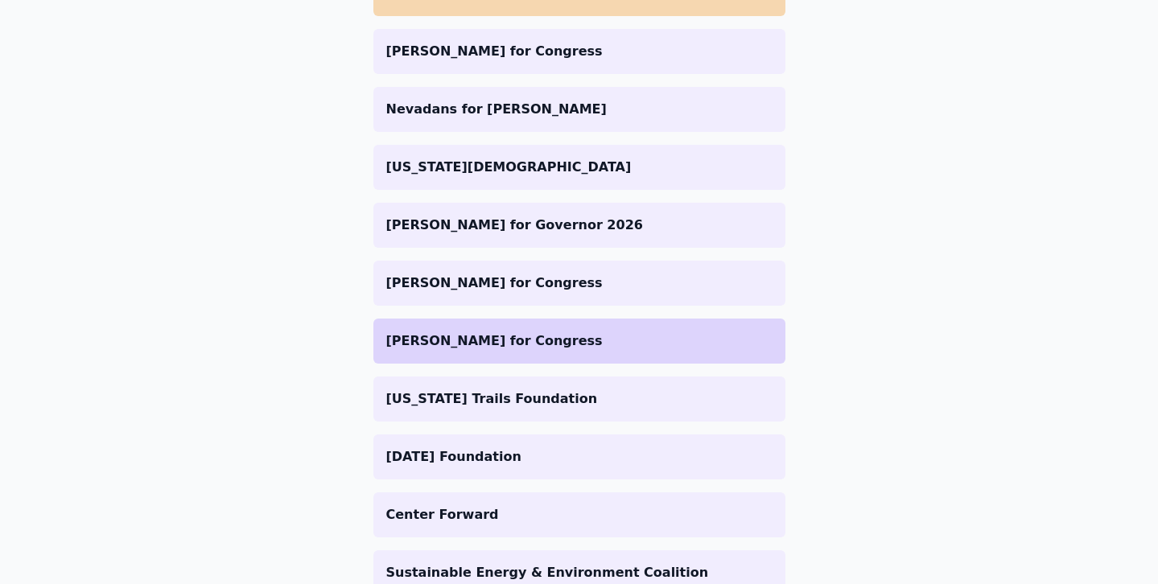
scroll to position [311, 0]
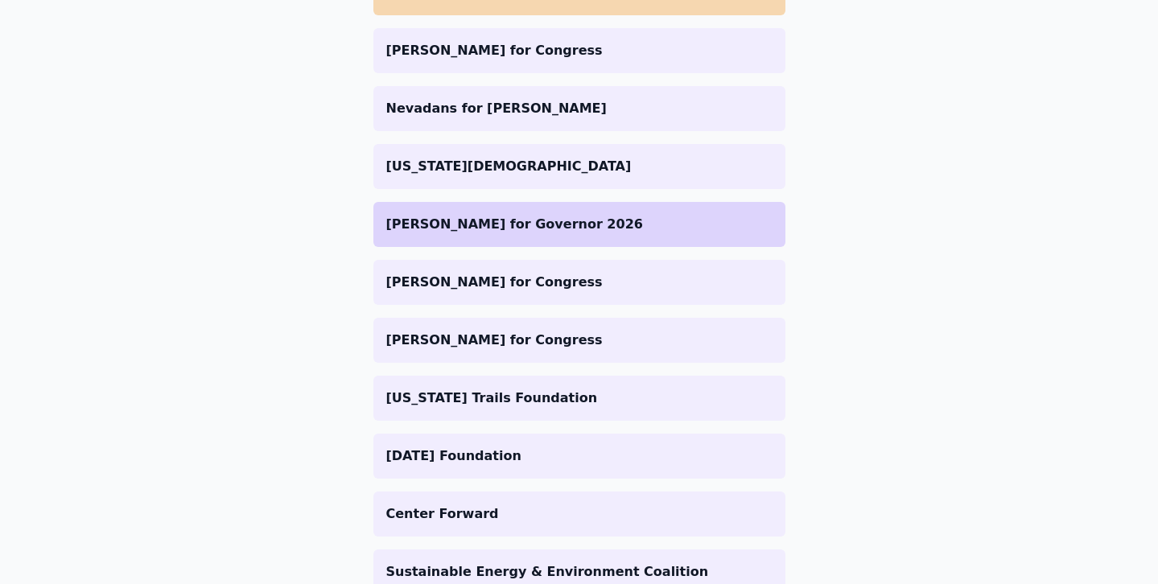
click at [560, 233] on li "[PERSON_NAME] for Governor 2026" at bounding box center [579, 224] width 412 height 45
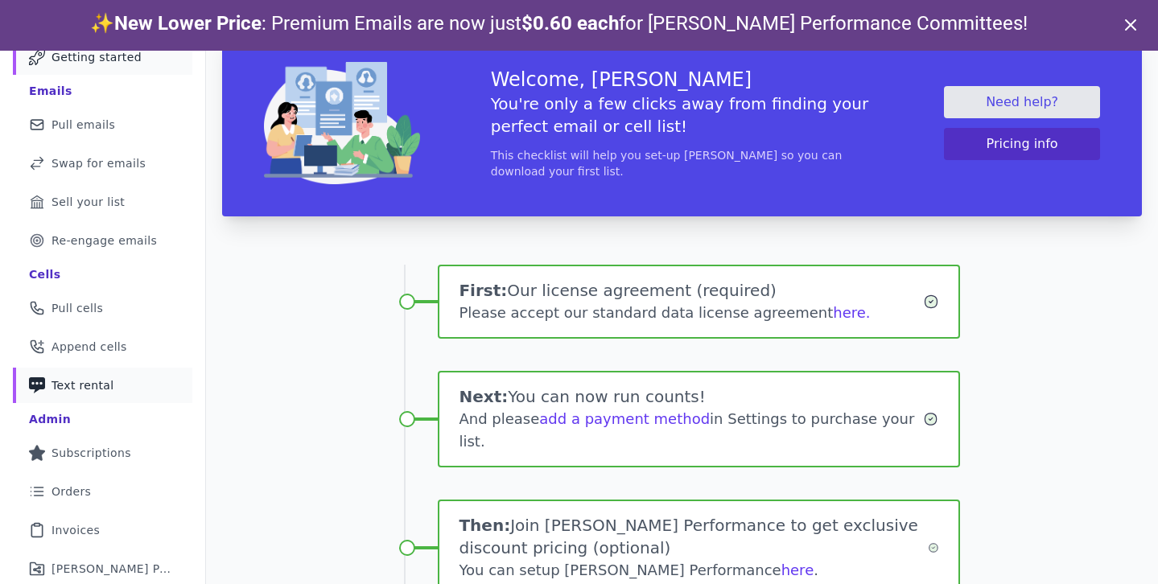
scroll to position [116, 0]
click at [67, 492] on span "Orders" at bounding box center [70, 491] width 39 height 16
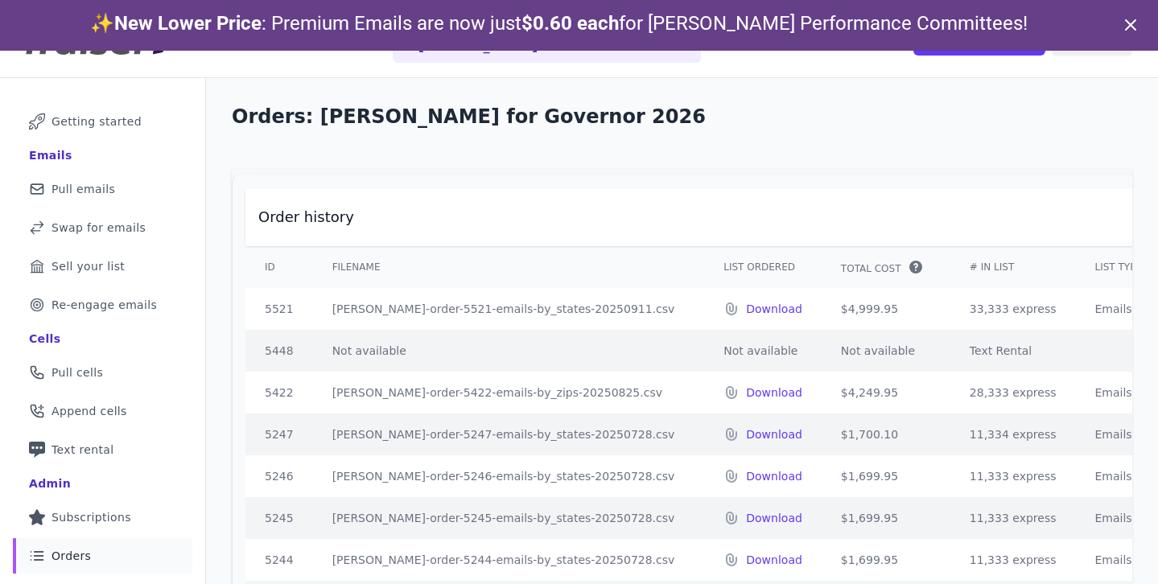
drag, startPoint x: 420, startPoint y: 364, endPoint x: 281, endPoint y: 291, distance: 156.9
click at [522, 348] on td "Not available" at bounding box center [509, 351] width 392 height 42
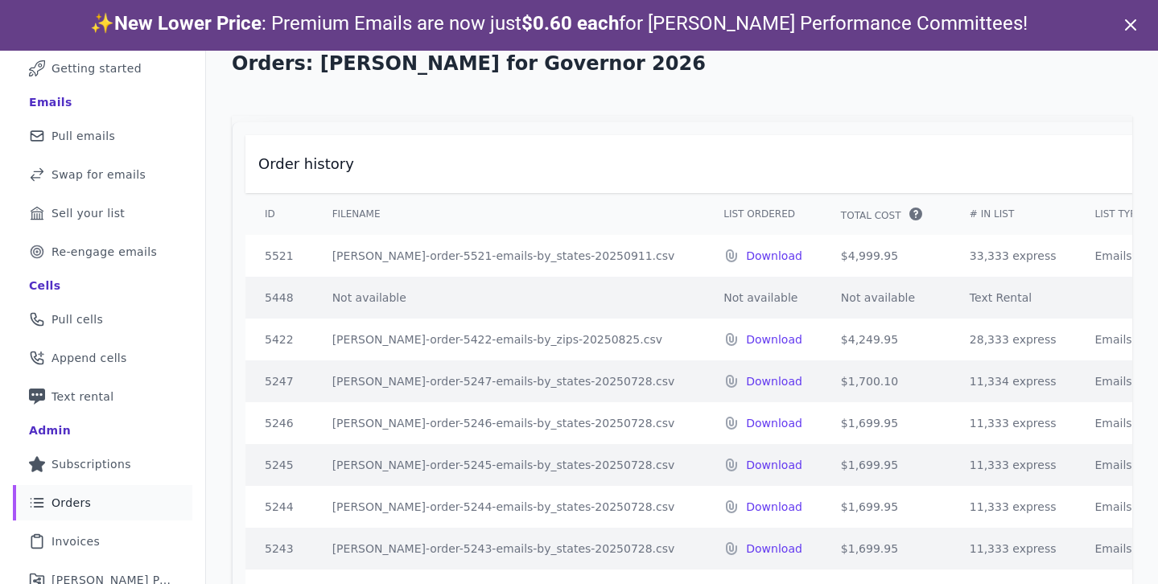
scroll to position [109, 0]
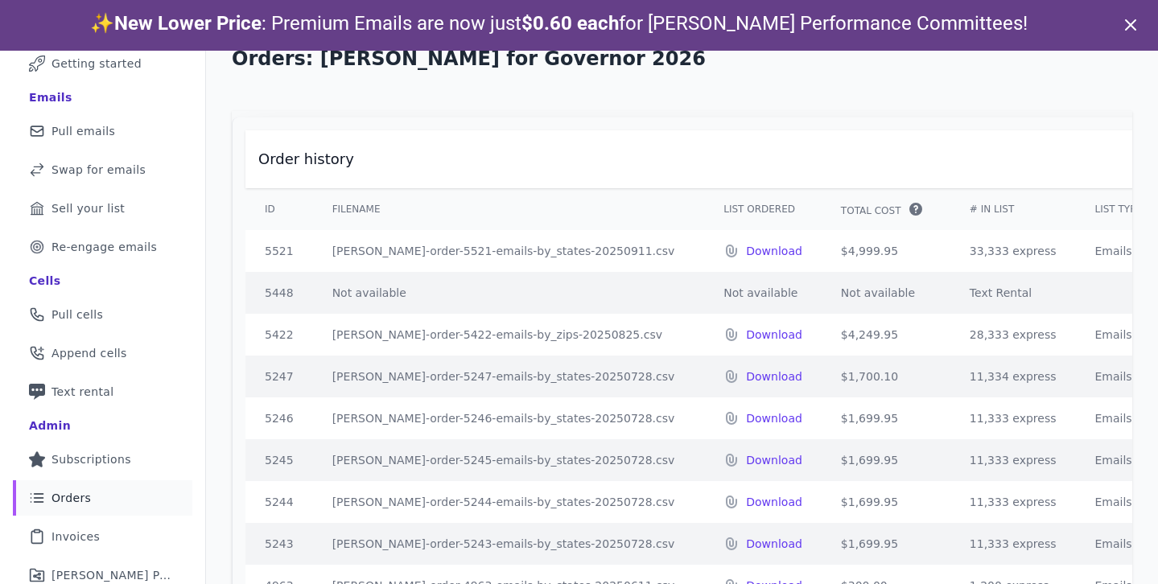
click at [615, 284] on td "Not available" at bounding box center [509, 293] width 392 height 42
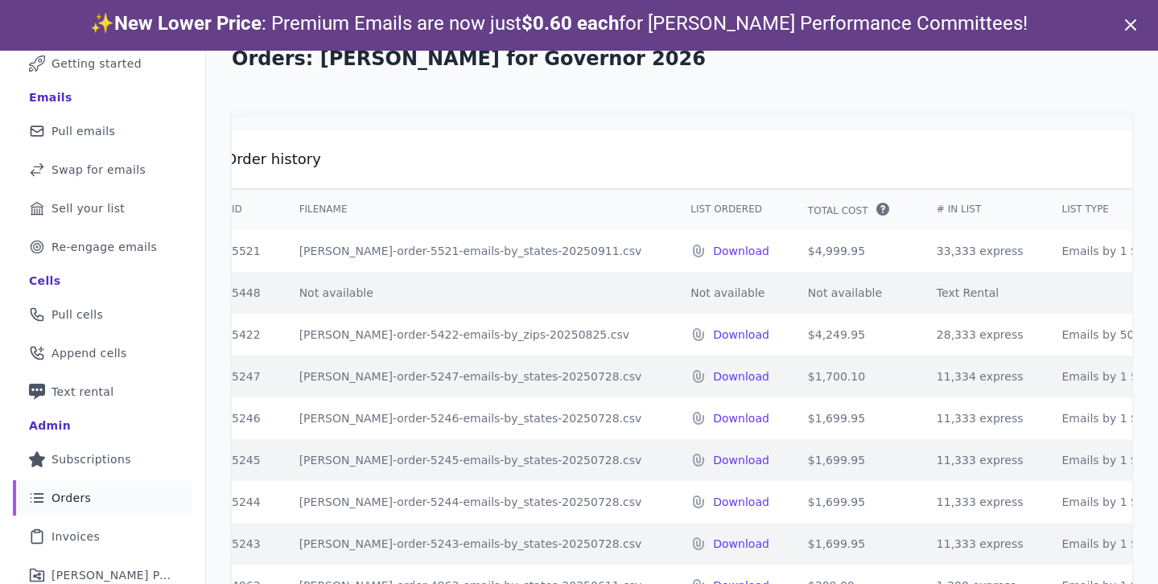
scroll to position [0, 0]
